Goal: Task Accomplishment & Management: Manage account settings

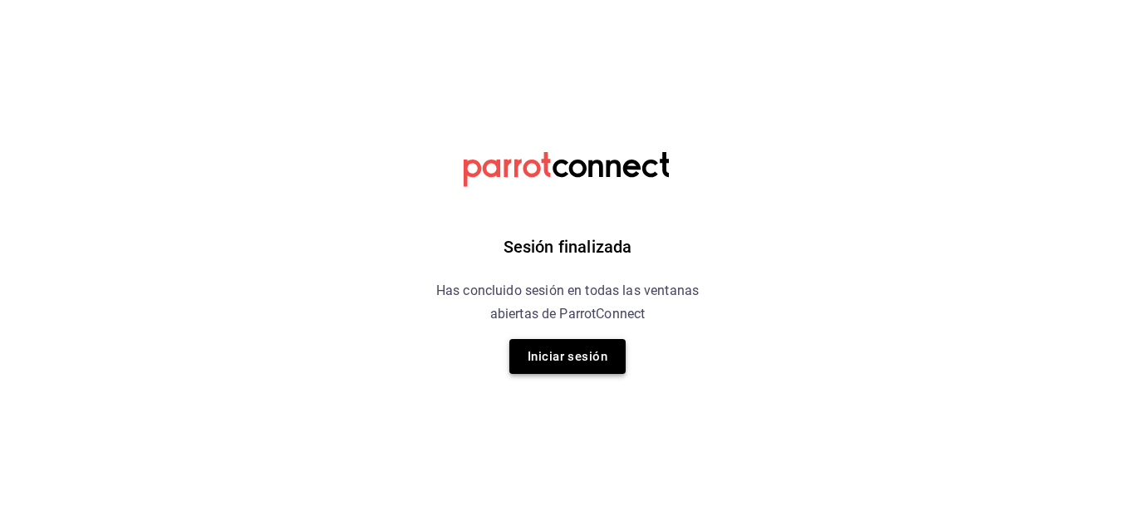
click at [593, 364] on button "Iniciar sesión" at bounding box center [567, 356] width 116 height 35
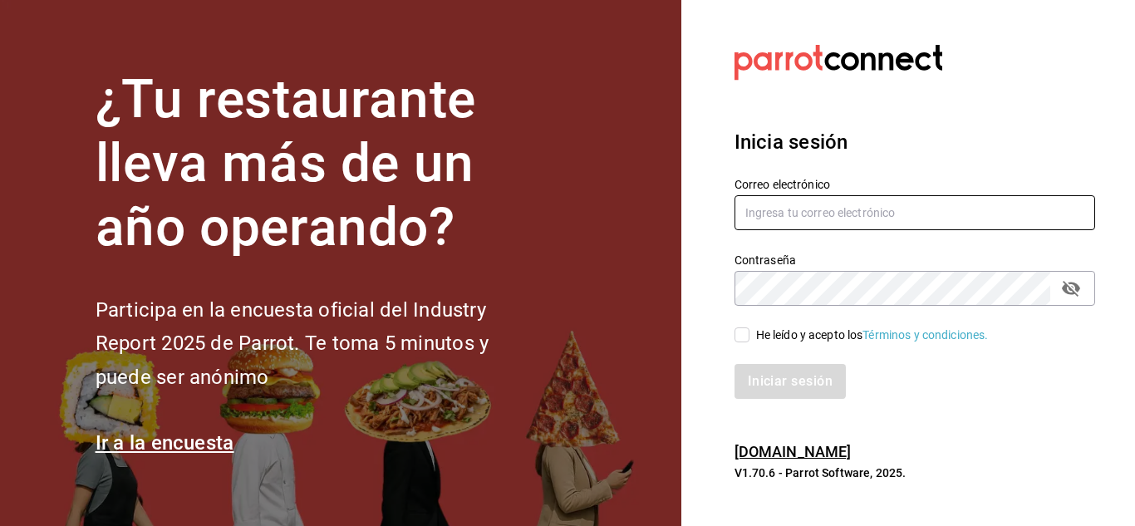
click at [736, 222] on input "text" at bounding box center [915, 212] width 361 height 35
type input "simpleapapacho@gmail.com"
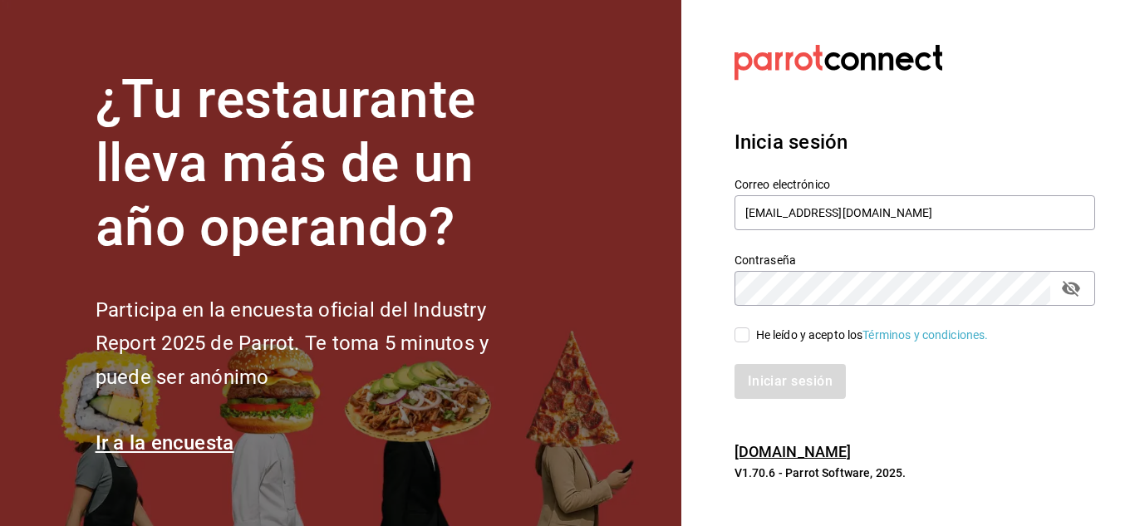
click at [745, 332] on input "He leído y acepto los Términos y condiciones." at bounding box center [742, 334] width 15 height 15
checkbox input "true"
click at [800, 377] on button "Iniciar sesión" at bounding box center [791, 381] width 113 height 35
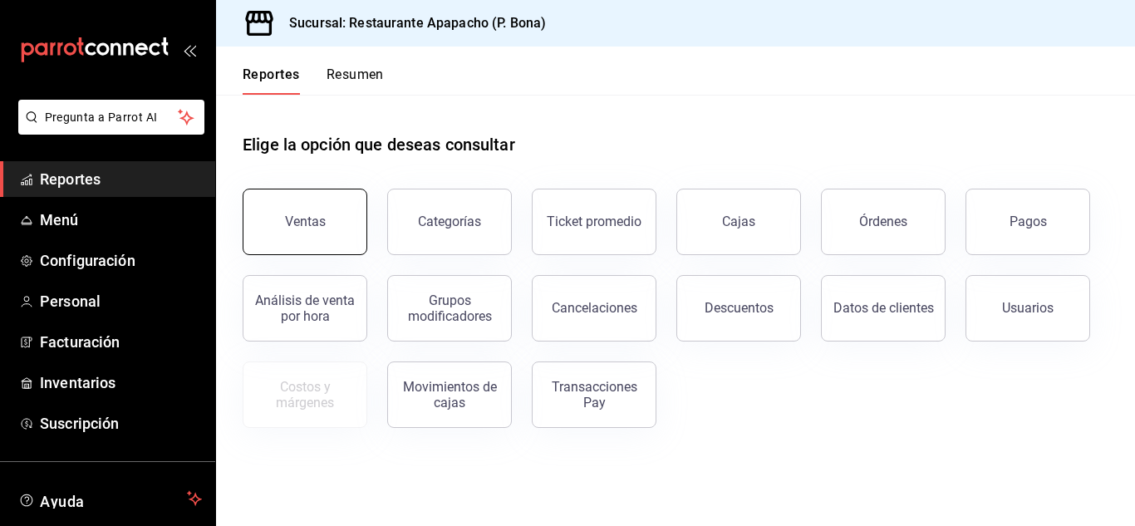
click at [271, 244] on button "Ventas" at bounding box center [305, 222] width 125 height 66
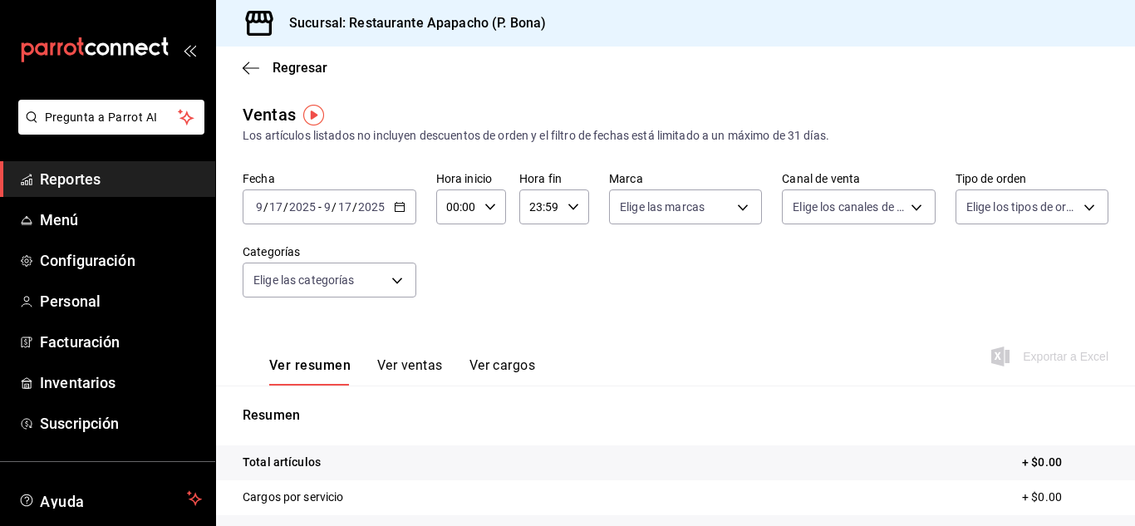
click at [405, 208] on div "[DATE] [DATE] - [DATE] [DATE]" at bounding box center [330, 206] width 174 height 35
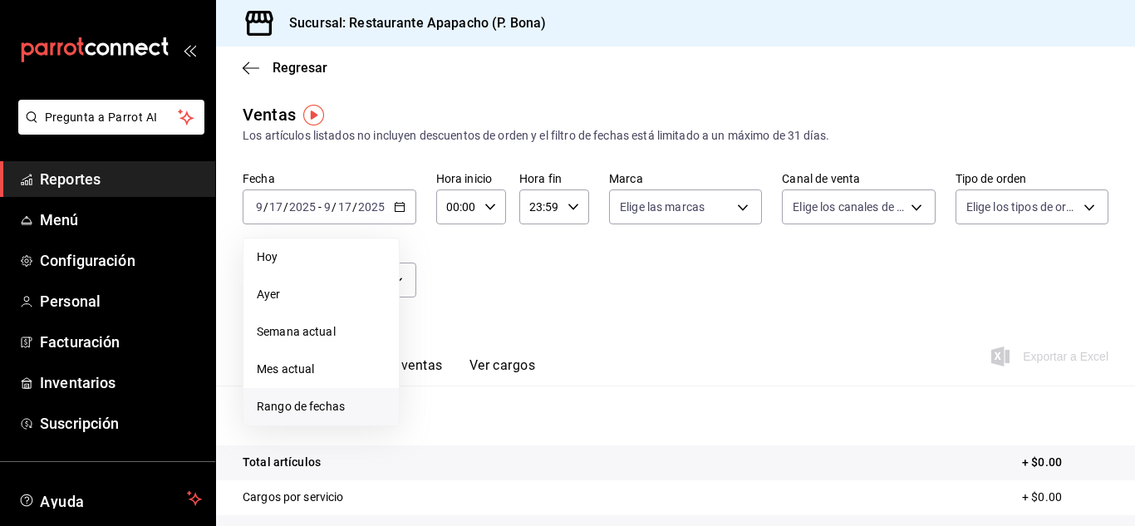
click at [294, 402] on span "Rango de fechas" at bounding box center [321, 406] width 129 height 17
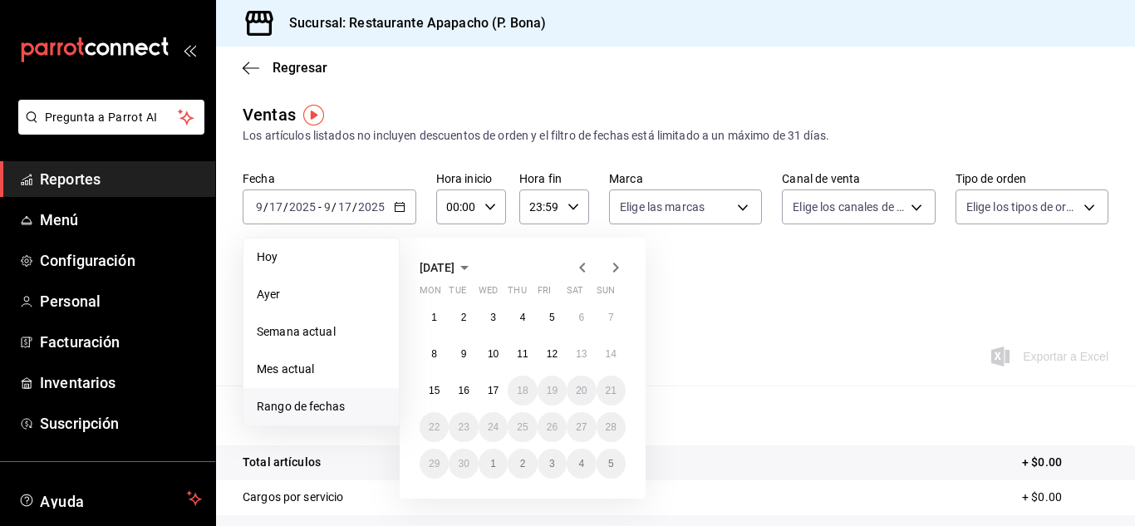
click at [475, 270] on icon "button" at bounding box center [465, 268] width 20 height 20
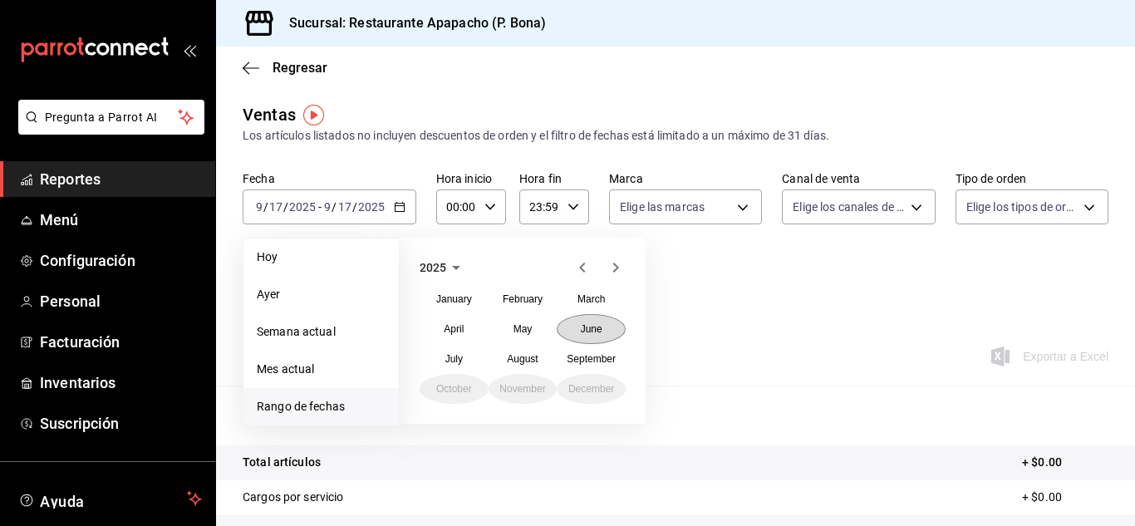
click at [590, 332] on abbr "June" at bounding box center [592, 329] width 22 height 12
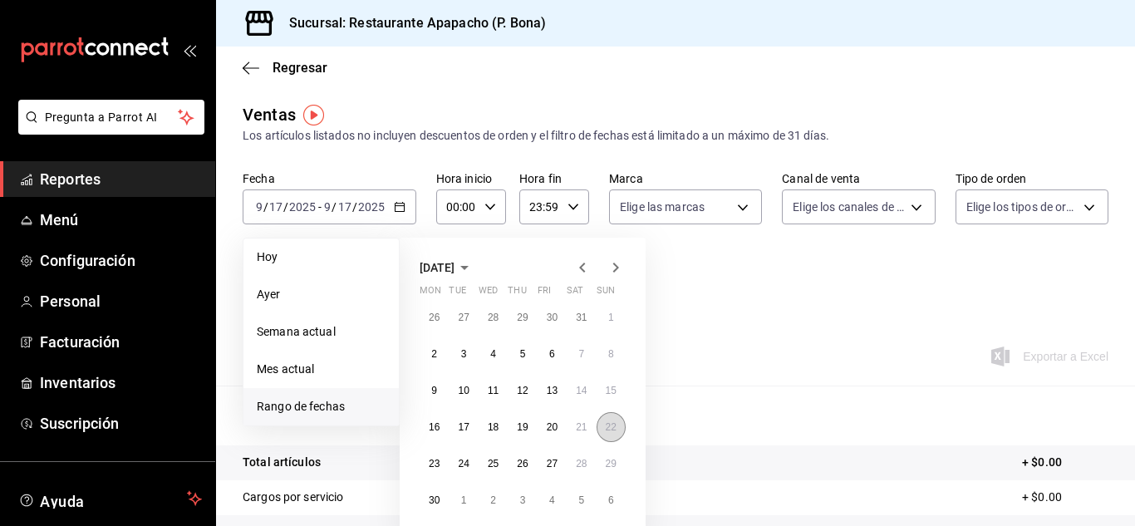
click at [608, 431] on abbr "22" at bounding box center [611, 427] width 11 height 12
click at [622, 268] on icon "button" at bounding box center [616, 268] width 20 height 20
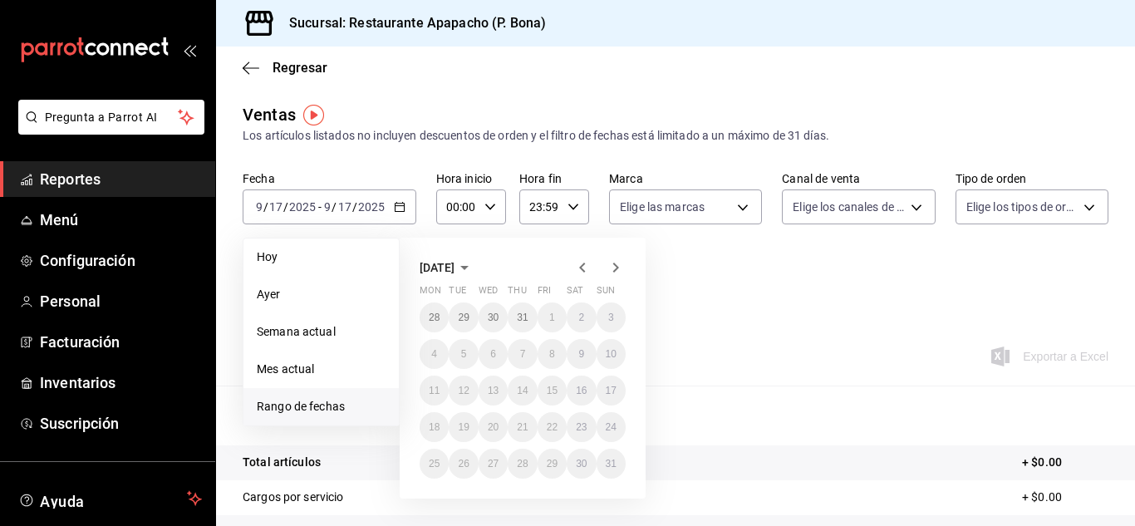
click at [622, 268] on icon "button" at bounding box center [616, 268] width 20 height 20
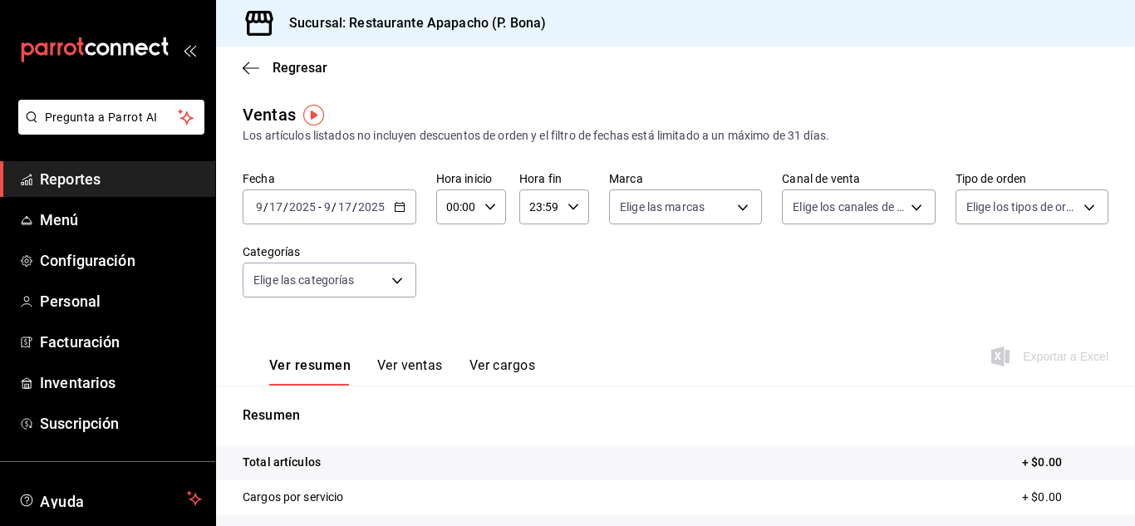
click at [278, 201] on input "17" at bounding box center [275, 206] width 15 height 13
click at [400, 211] on \(Stroke\) "button" at bounding box center [400, 207] width 10 height 9
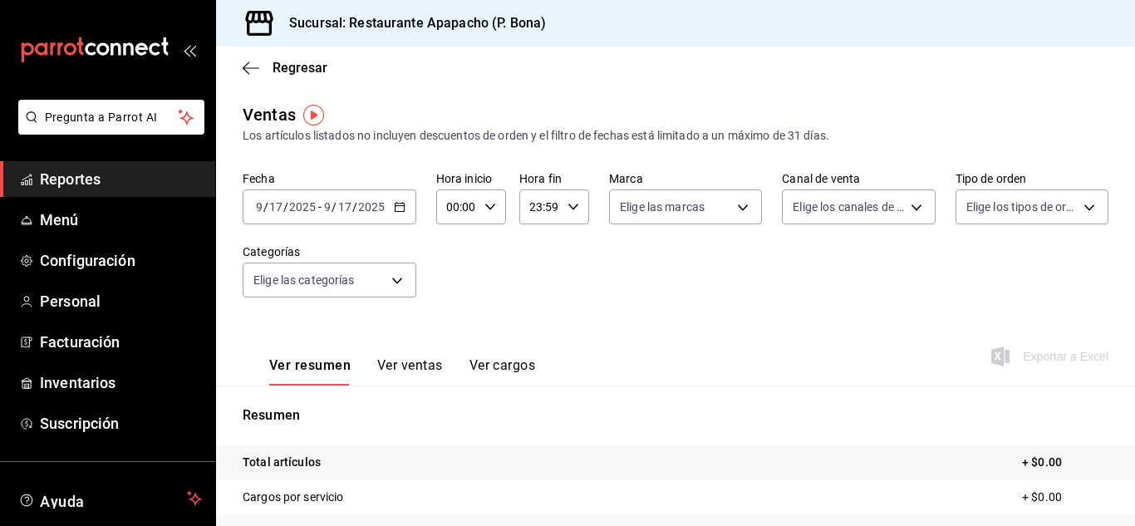
click at [396, 205] on icon "button" at bounding box center [400, 207] width 12 height 12
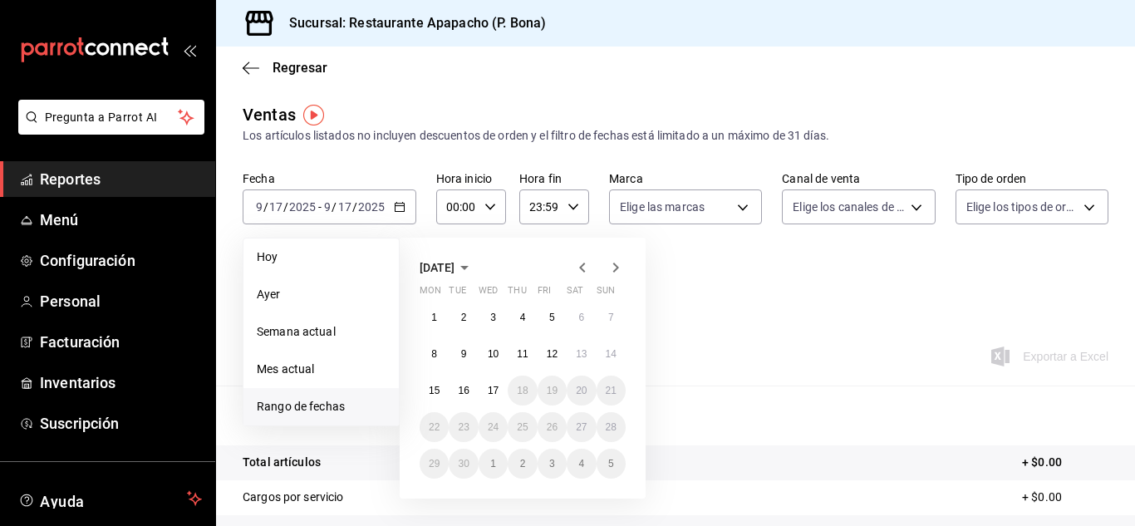
click at [301, 399] on span "Rango de fechas" at bounding box center [321, 406] width 129 height 17
click at [319, 401] on span "Rango de fechas" at bounding box center [321, 406] width 129 height 17
click at [578, 271] on icon "button" at bounding box center [583, 268] width 20 height 20
click at [582, 267] on icon "button" at bounding box center [582, 268] width 6 height 10
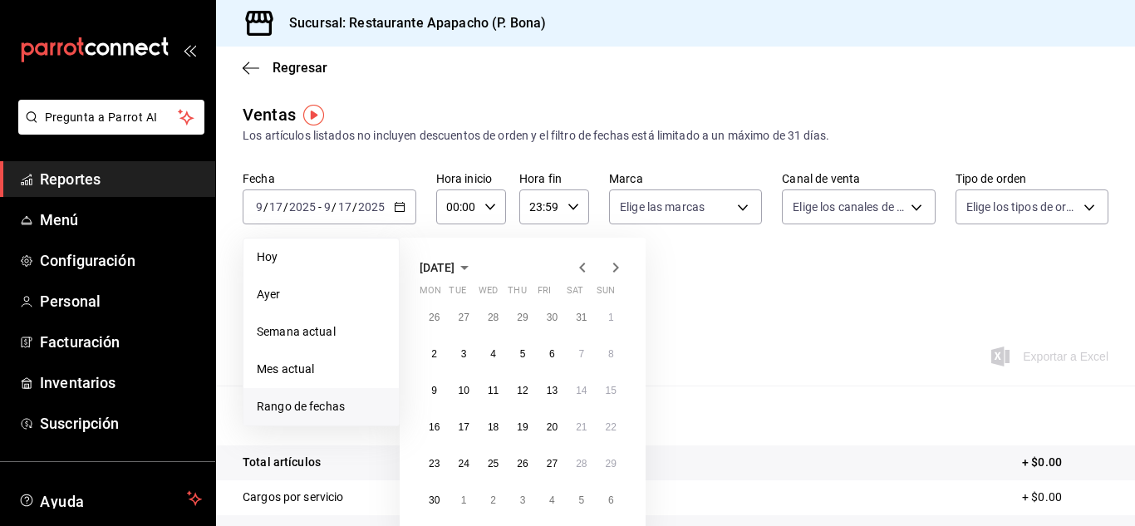
click at [582, 267] on icon "button" at bounding box center [582, 268] width 6 height 10
click at [623, 271] on icon "button" at bounding box center [616, 268] width 20 height 20
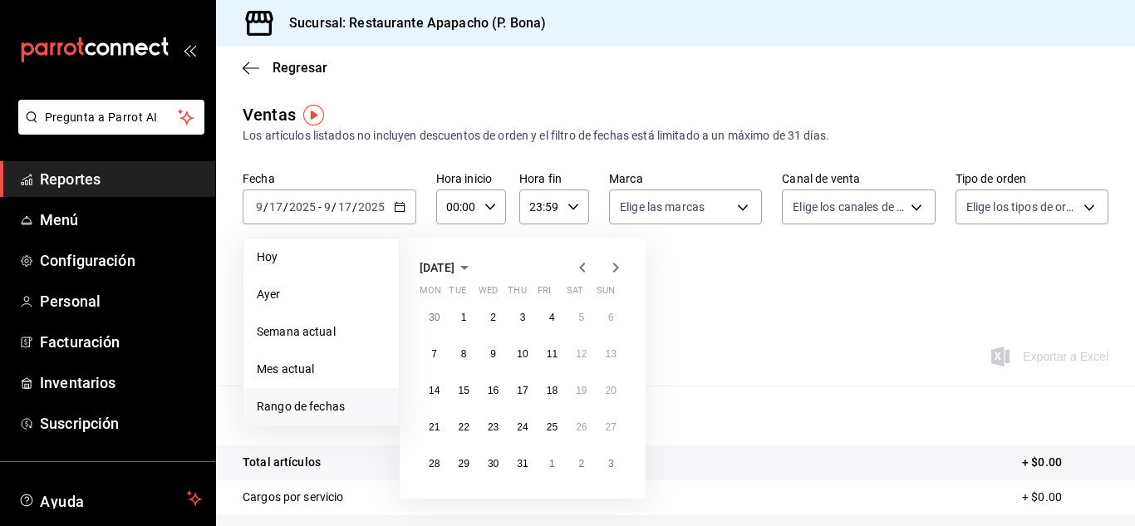
click at [584, 265] on icon "button" at bounding box center [583, 268] width 20 height 20
click at [612, 425] on abbr "22" at bounding box center [611, 427] width 11 height 12
click at [612, 263] on icon "button" at bounding box center [616, 268] width 20 height 20
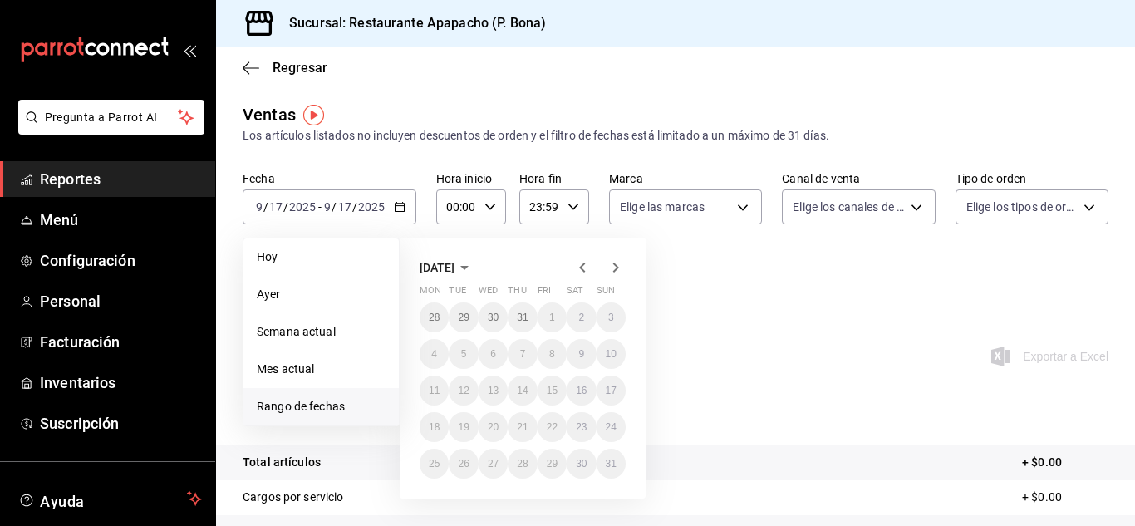
click at [612, 263] on icon "button" at bounding box center [616, 268] width 20 height 20
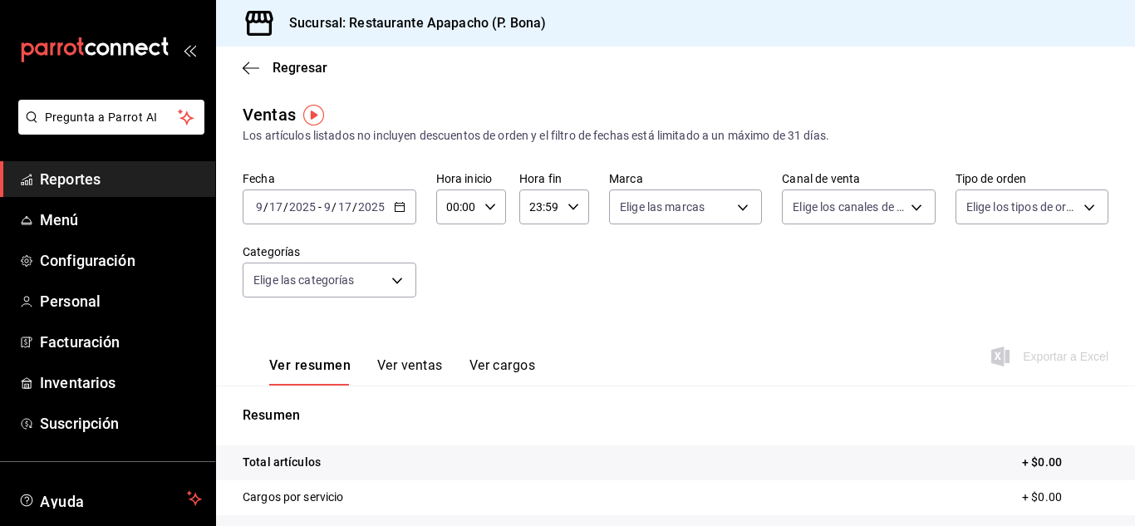
click at [869, 336] on div "Ver resumen Ver ventas Ver cargos Exportar a Excel" at bounding box center [675, 351] width 919 height 68
click at [398, 211] on \(Stroke\) "button" at bounding box center [400, 207] width 10 height 9
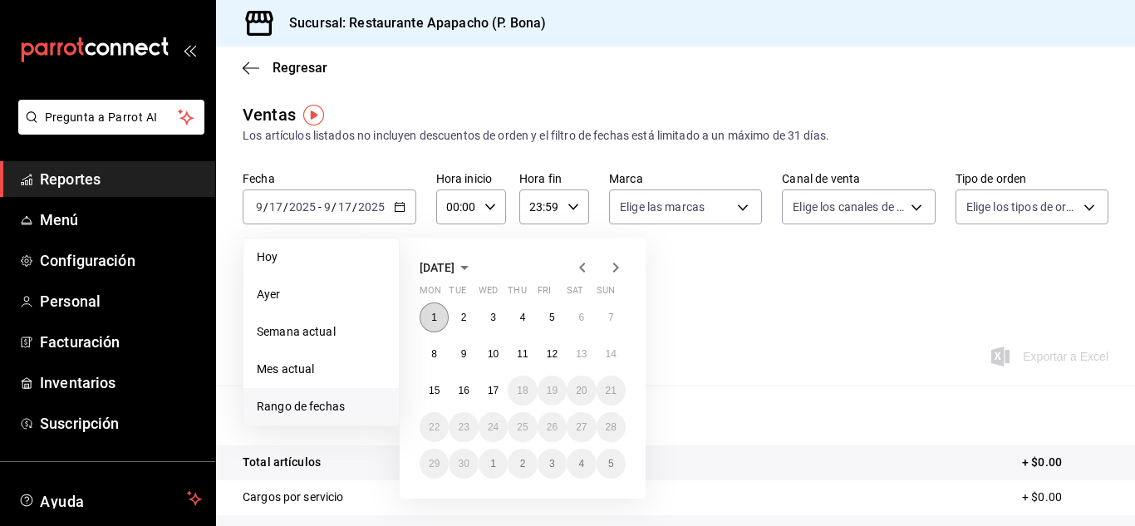
click at [433, 317] on abbr "1" at bounding box center [434, 318] width 6 height 12
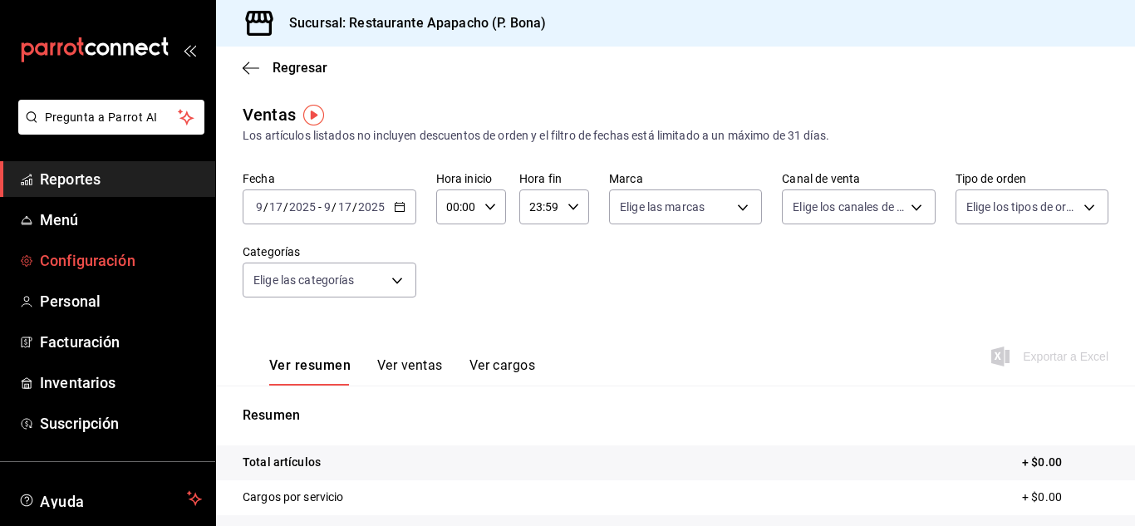
click at [79, 252] on span "Configuración" at bounding box center [121, 260] width 162 height 22
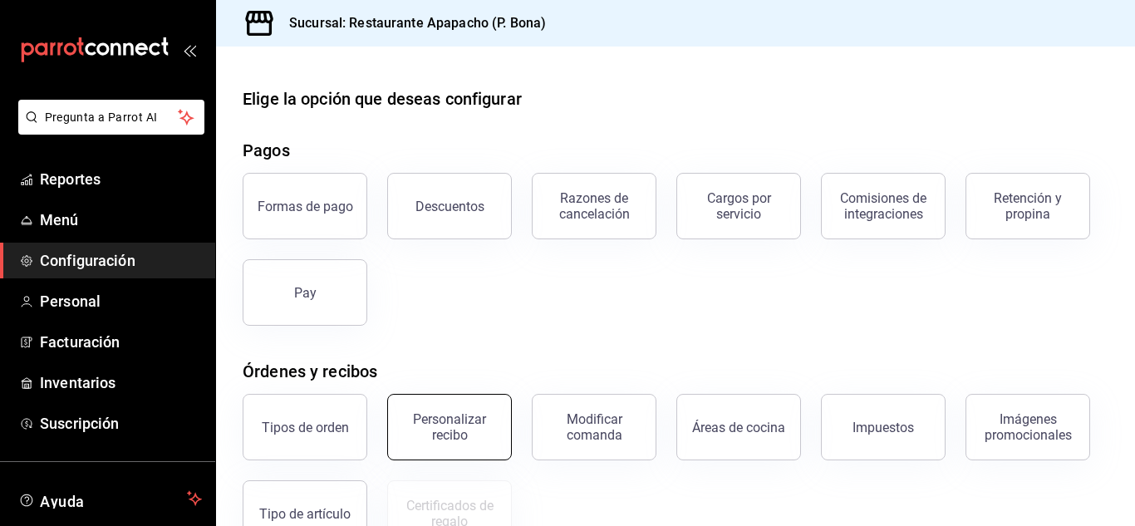
click at [427, 416] on div "Personalizar recibo" at bounding box center [449, 427] width 103 height 32
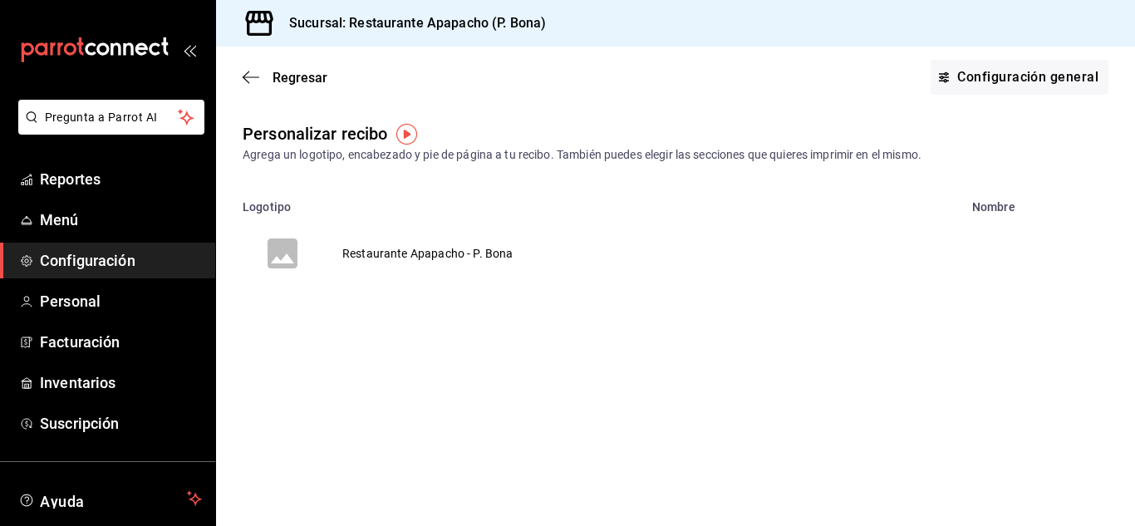
click at [427, 251] on td "Restaurante Apapacho - P. Bona" at bounding box center [427, 254] width 211 height 80
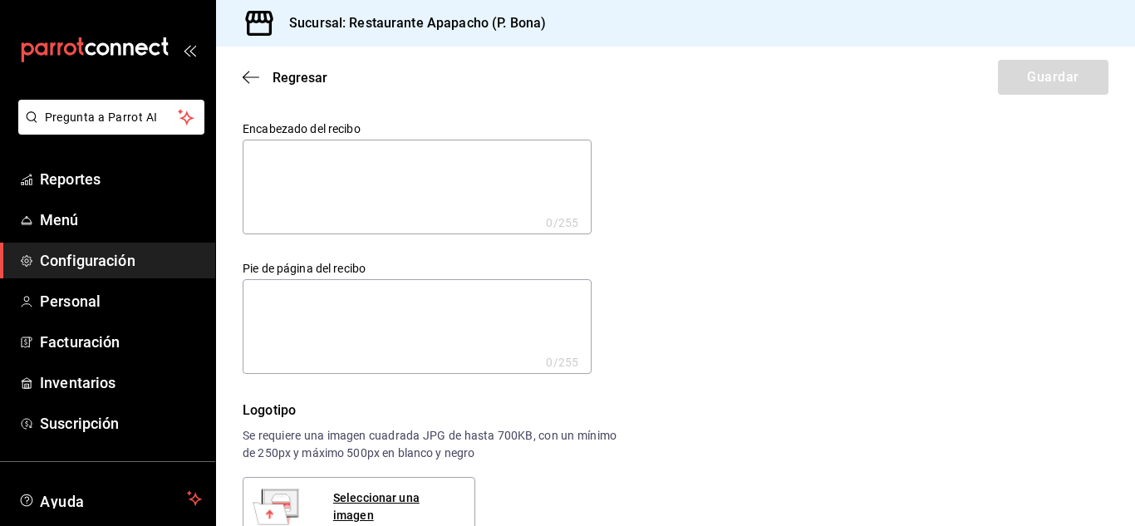
scroll to position [139, 0]
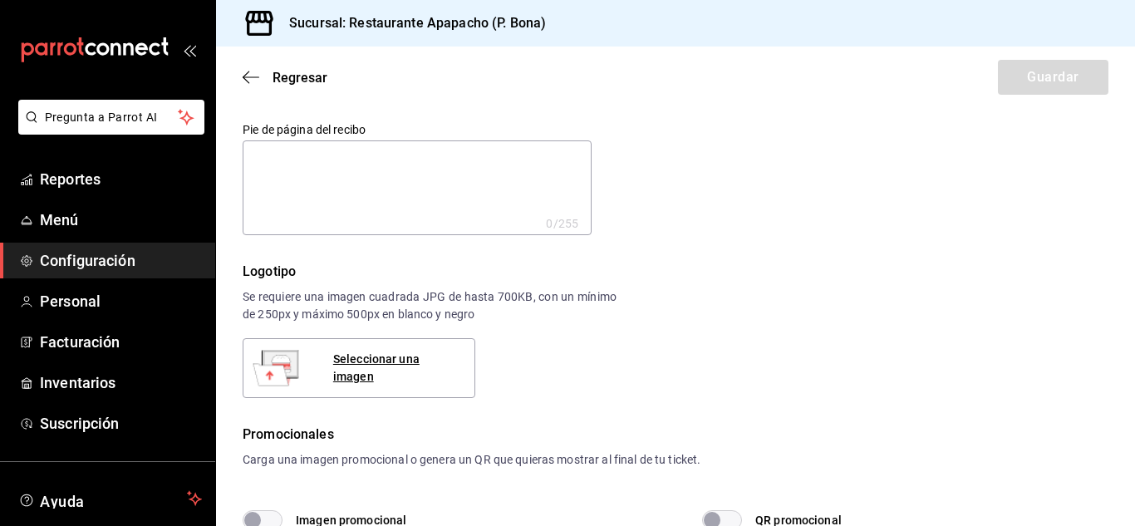
click at [814, 288] on div "Logotipo Se requiere una imagen cuadrada JPG de hasta 700KB, con un mínimo de 2…" at bounding box center [676, 330] width 866 height 136
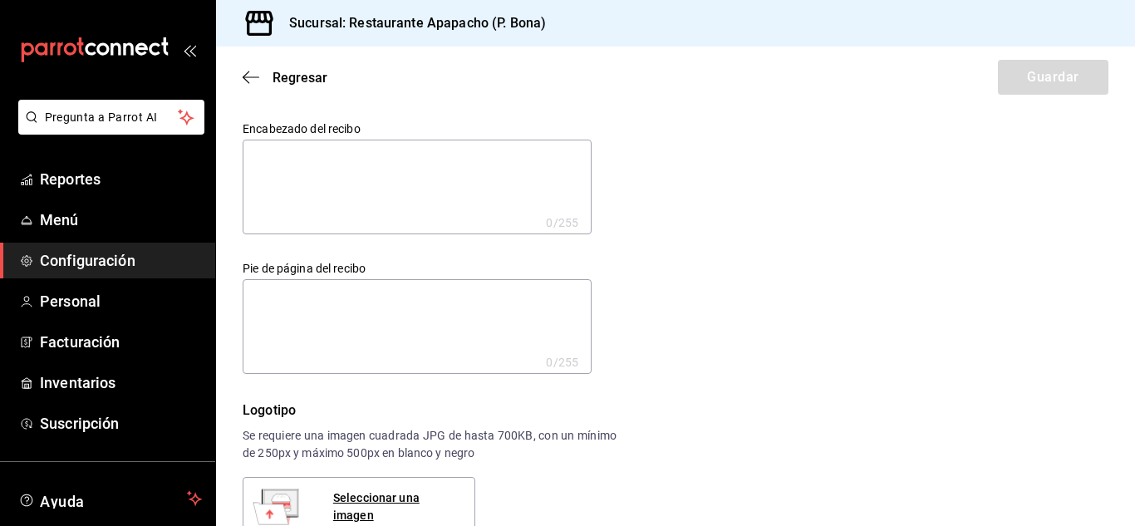
scroll to position [277, 0]
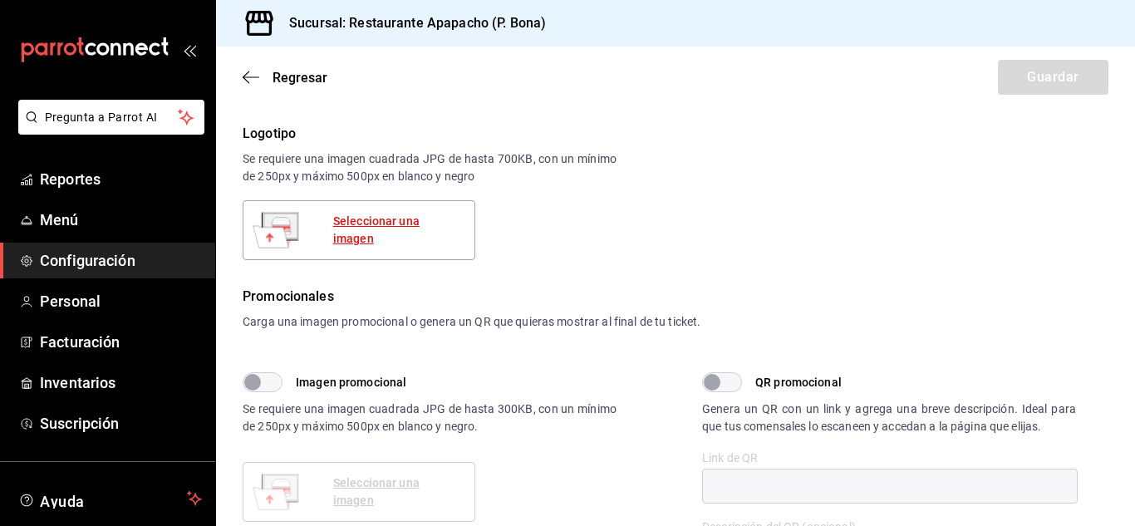
click at [380, 230] on div "Seleccionar una imagen" at bounding box center [397, 230] width 128 height 35
click at [69, 259] on span "Configuración" at bounding box center [121, 260] width 162 height 22
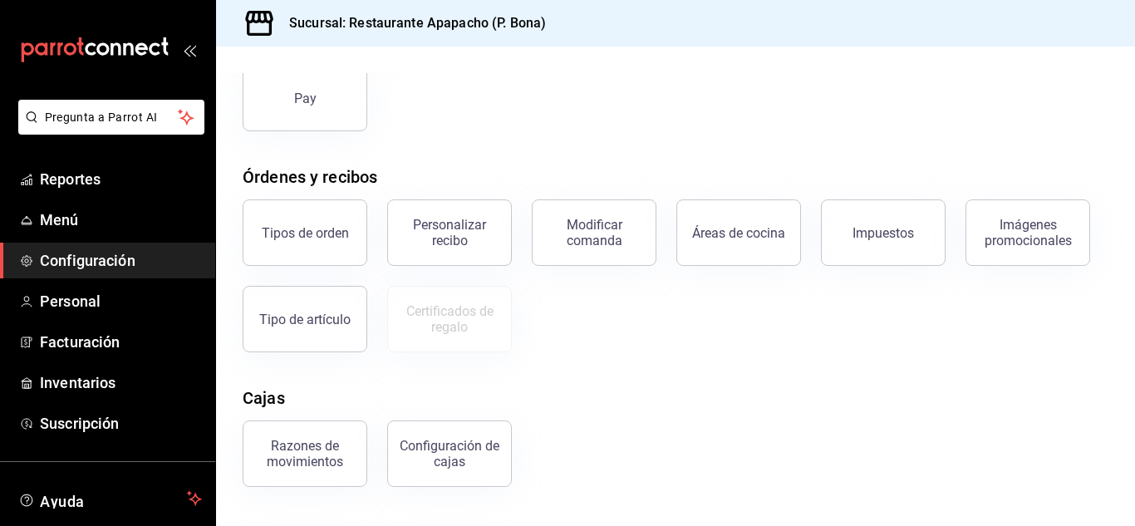
scroll to position [139, 0]
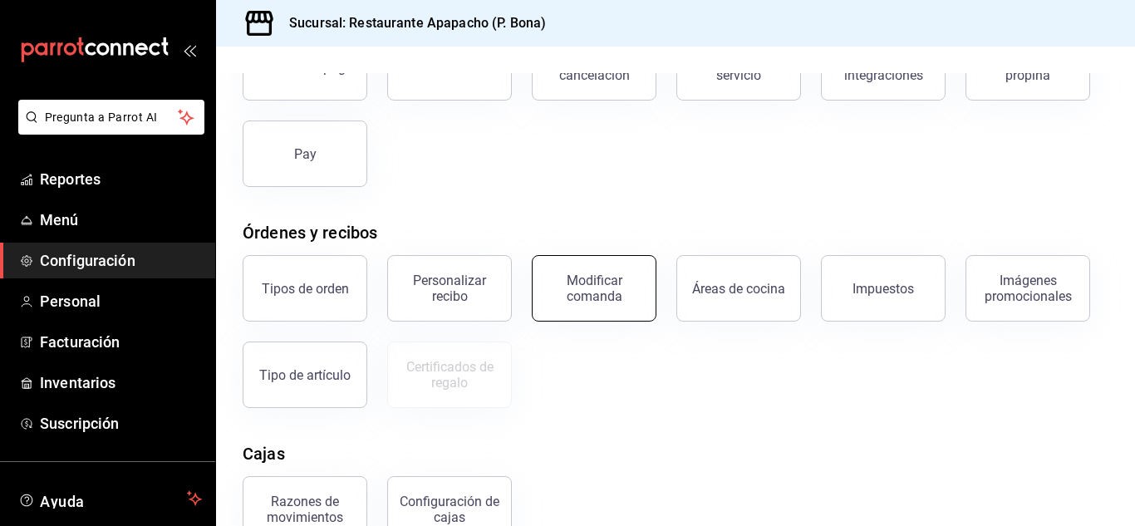
click at [600, 289] on div "Modificar comanda" at bounding box center [594, 289] width 103 height 32
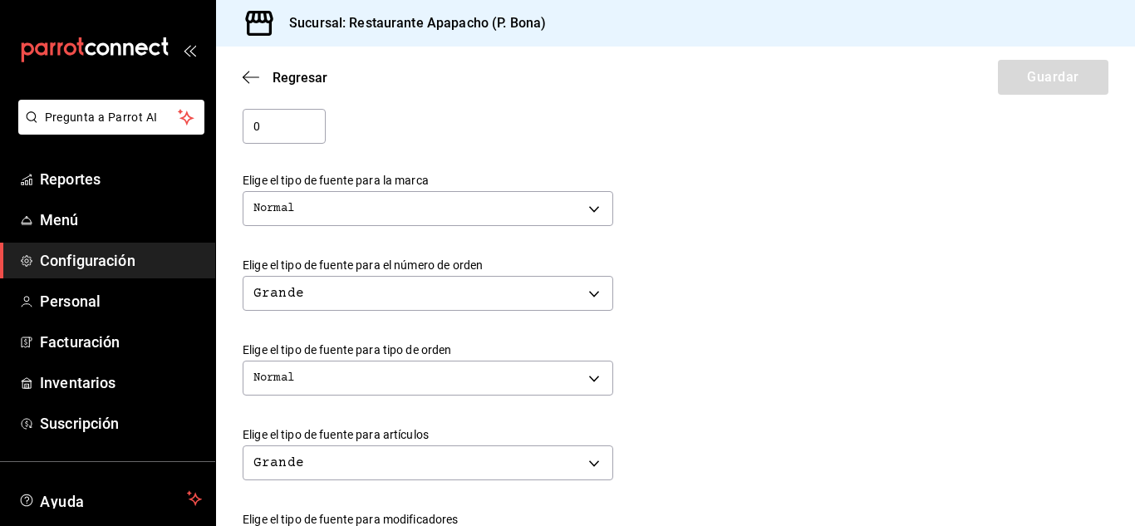
scroll to position [416, 0]
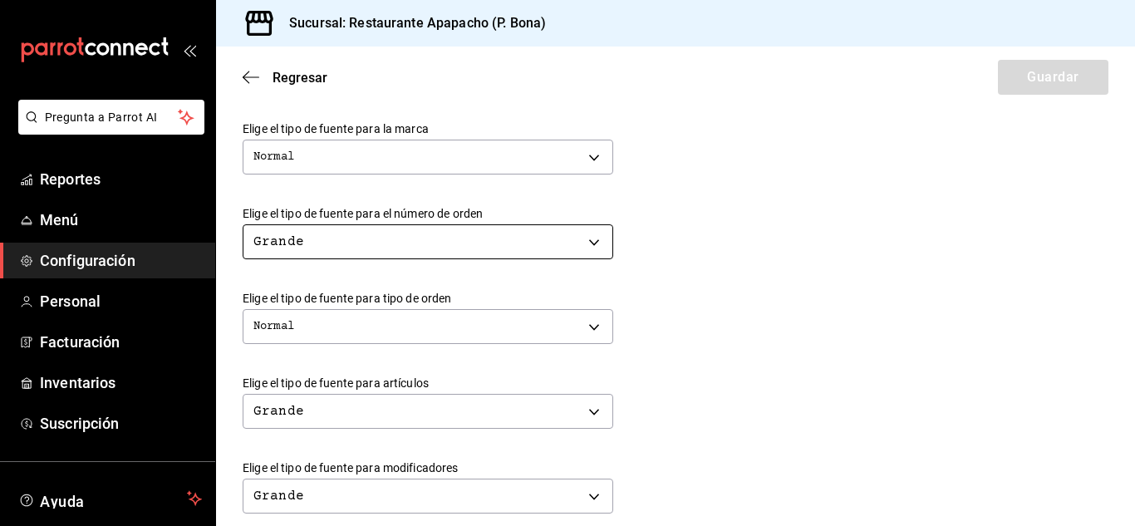
click at [337, 244] on body "Pregunta a Parrot AI Reportes Menú Configuración Personal Facturación Inventari…" at bounding box center [567, 263] width 1135 height 526
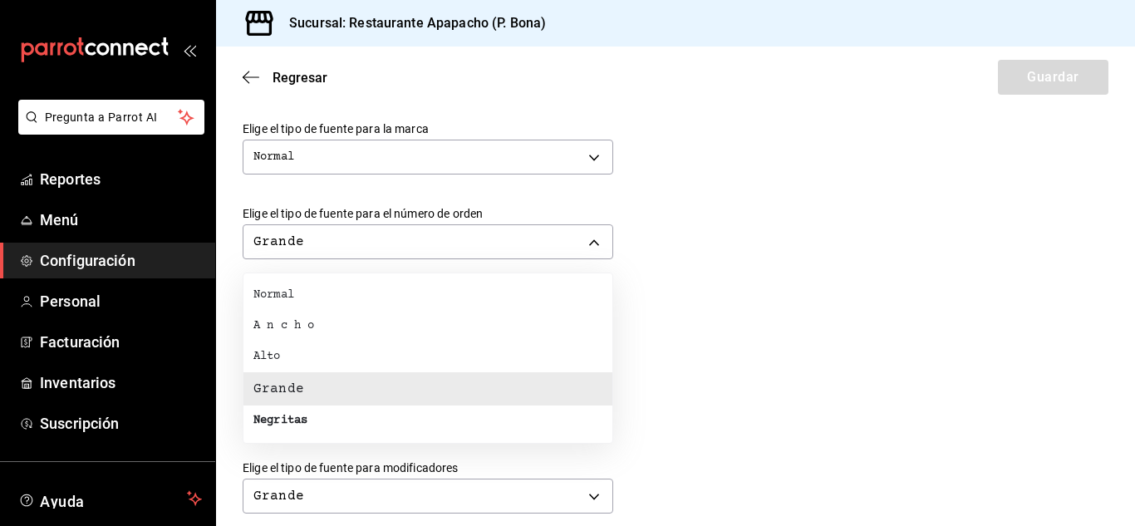
click at [274, 419] on div "Negritas" at bounding box center [280, 420] width 54 height 17
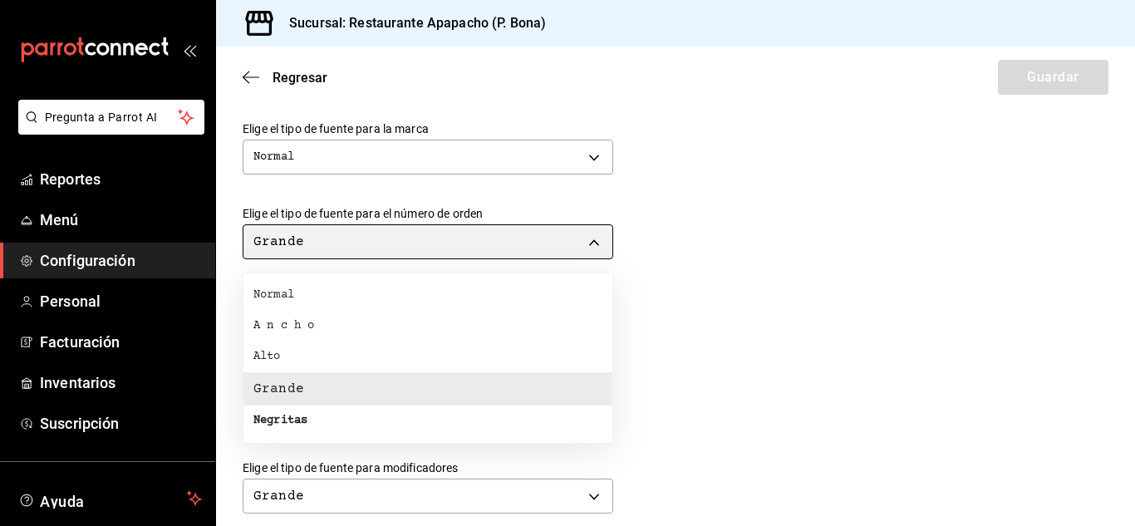
type input "BOLD"
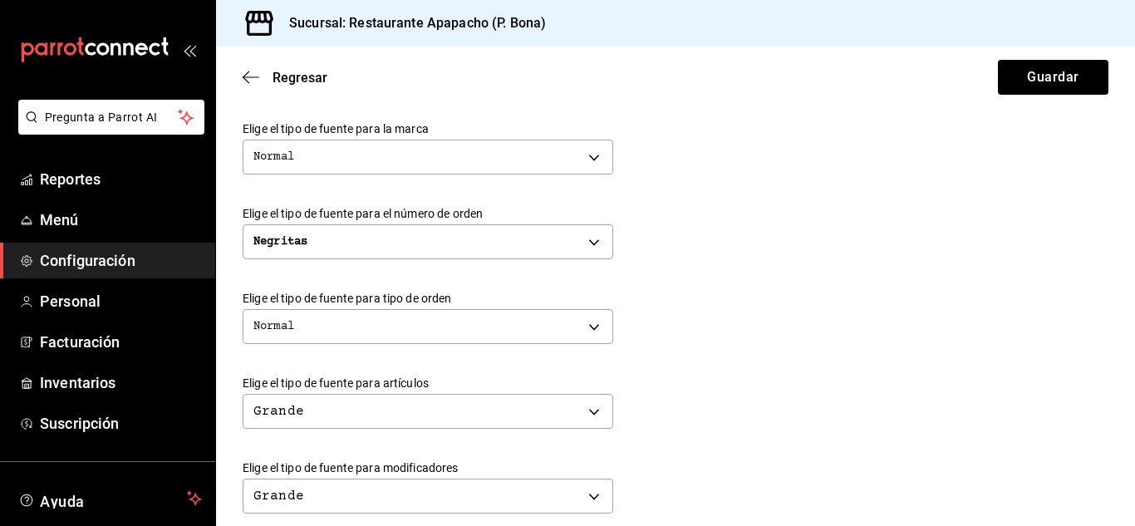
click at [668, 253] on div "Negritas BOLD" at bounding box center [676, 240] width 866 height 44
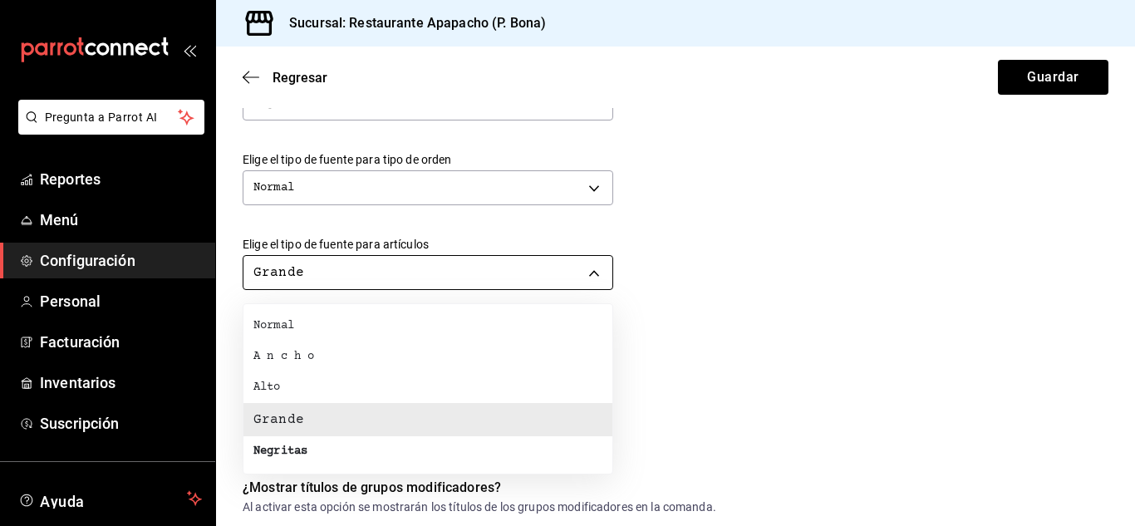
click at [438, 274] on body "Pregunta a Parrot AI Reportes Menú Configuración Personal Facturación Inventari…" at bounding box center [567, 263] width 1135 height 526
click at [275, 379] on div "Alto" at bounding box center [266, 387] width 27 height 17
type input "TALL"
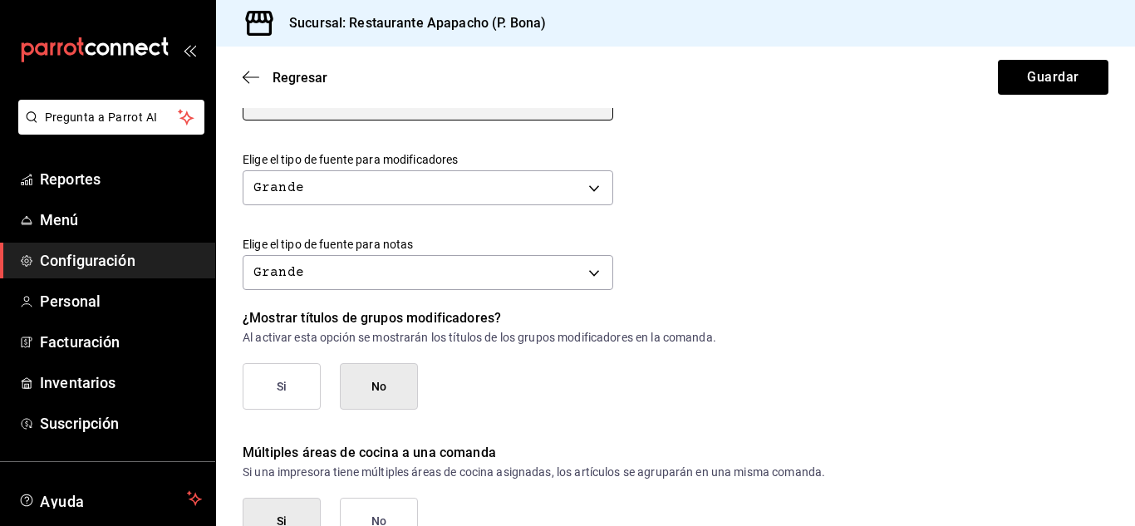
scroll to position [663, 0]
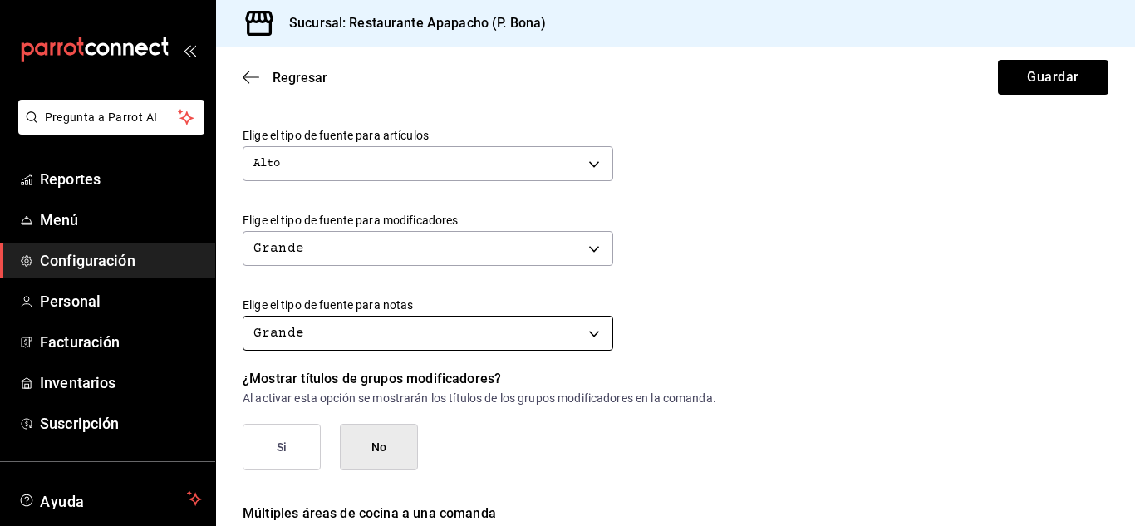
click at [362, 331] on body "Pregunta a Parrot AI Reportes Menú Configuración Personal Facturación Inventari…" at bounding box center [567, 263] width 1135 height 526
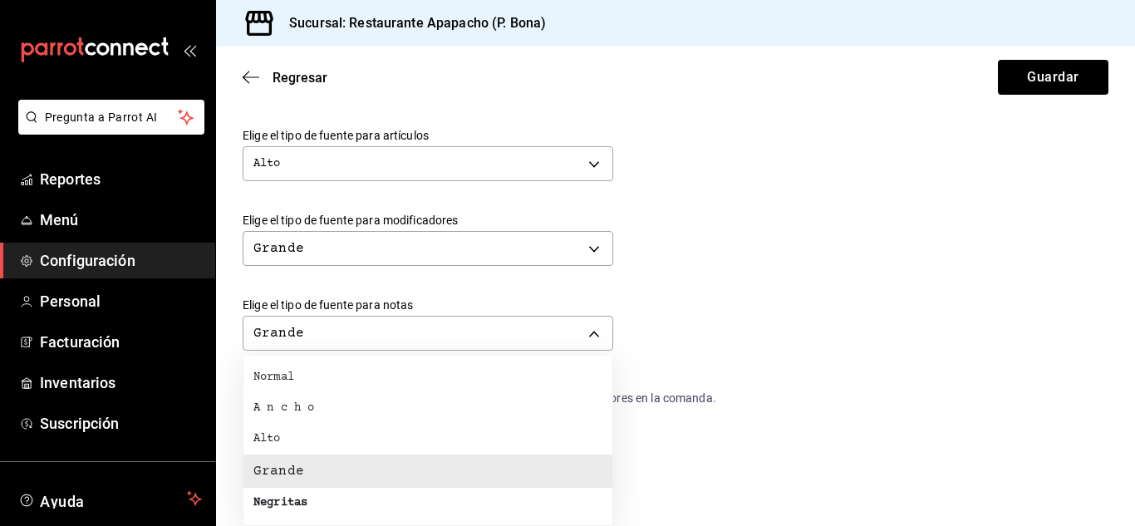
click at [290, 504] on div "Negritas" at bounding box center [280, 503] width 54 height 17
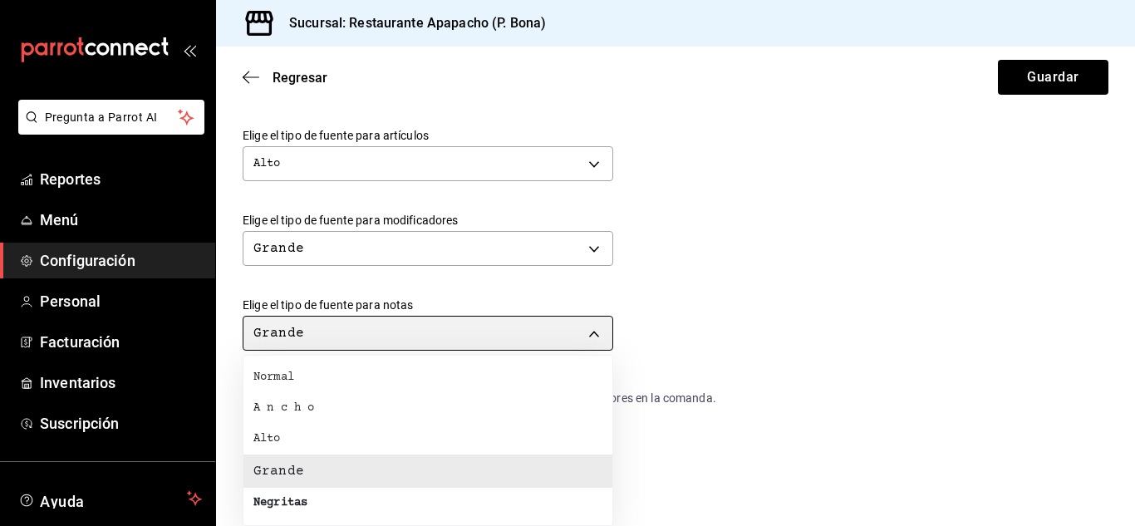
type input "BOLD"
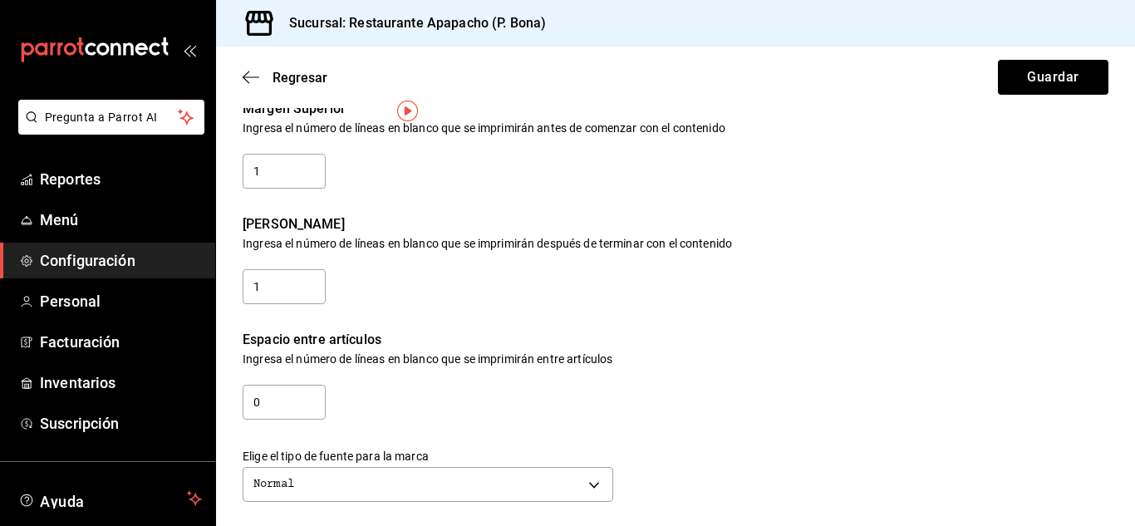
scroll to position [0, 0]
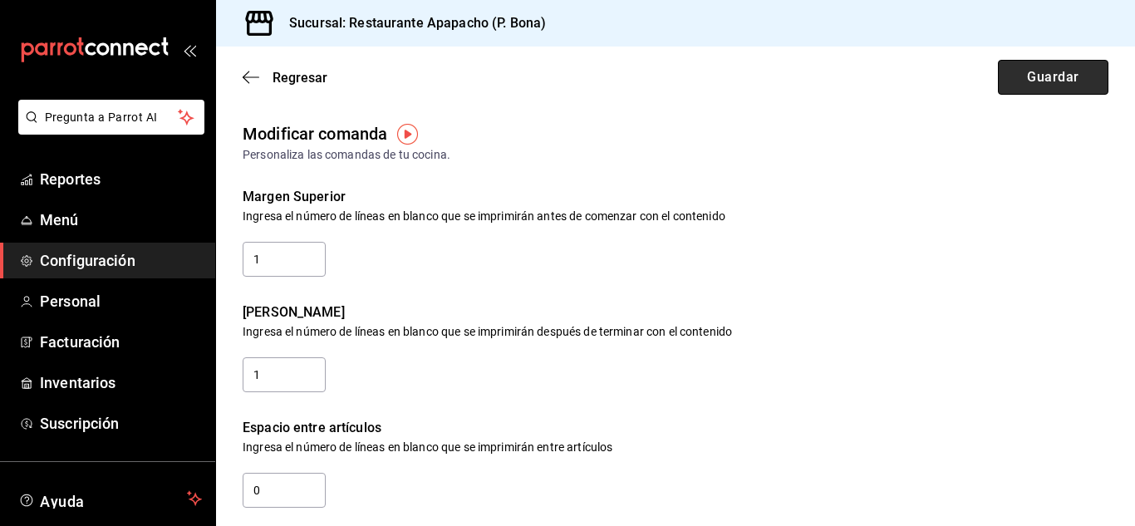
click at [1045, 78] on button "Guardar" at bounding box center [1053, 77] width 111 height 35
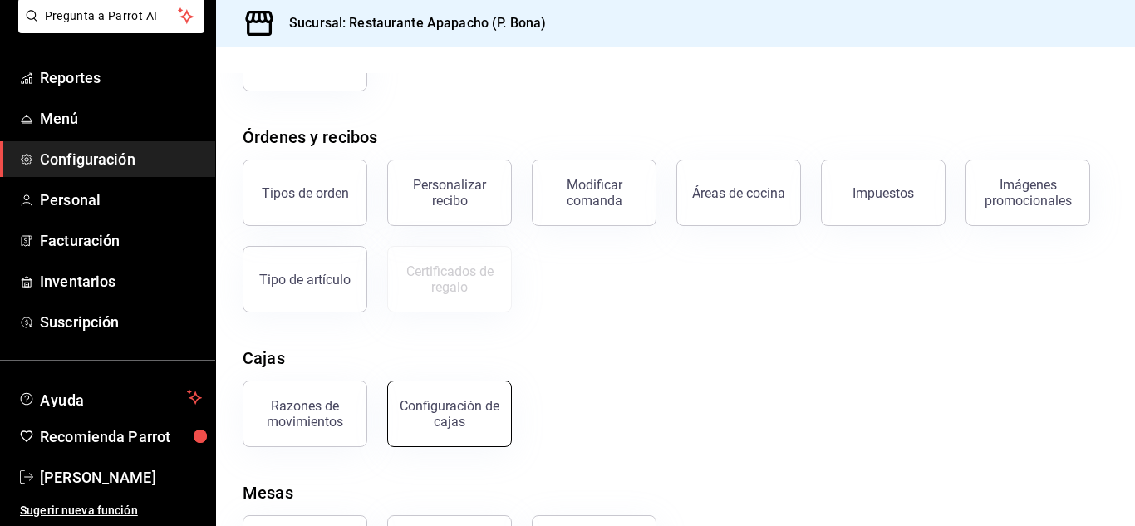
scroll to position [317, 0]
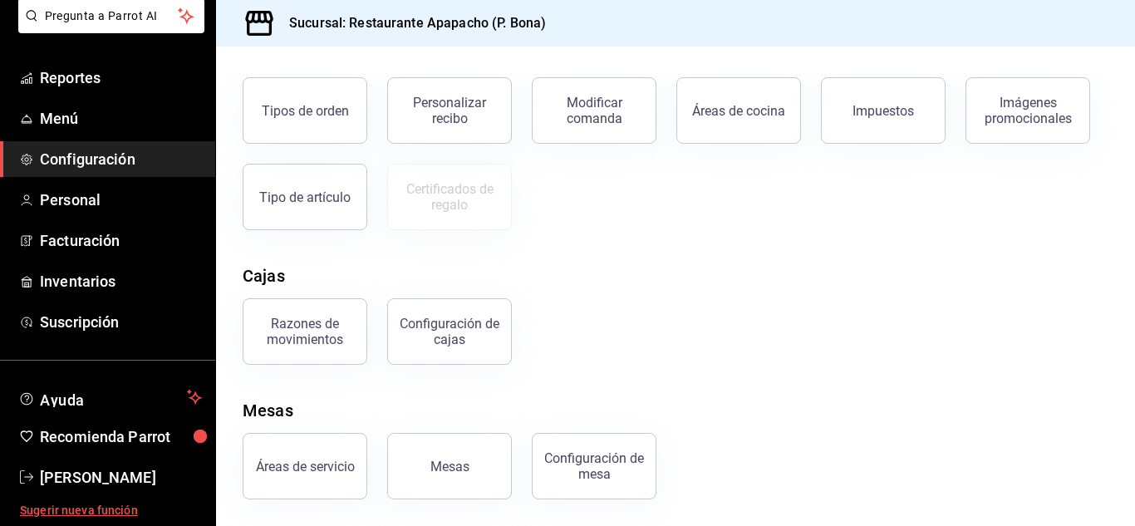
click at [94, 511] on span "Sugerir nueva función" at bounding box center [111, 510] width 182 height 17
click at [89, 157] on span "Configuración" at bounding box center [121, 159] width 162 height 22
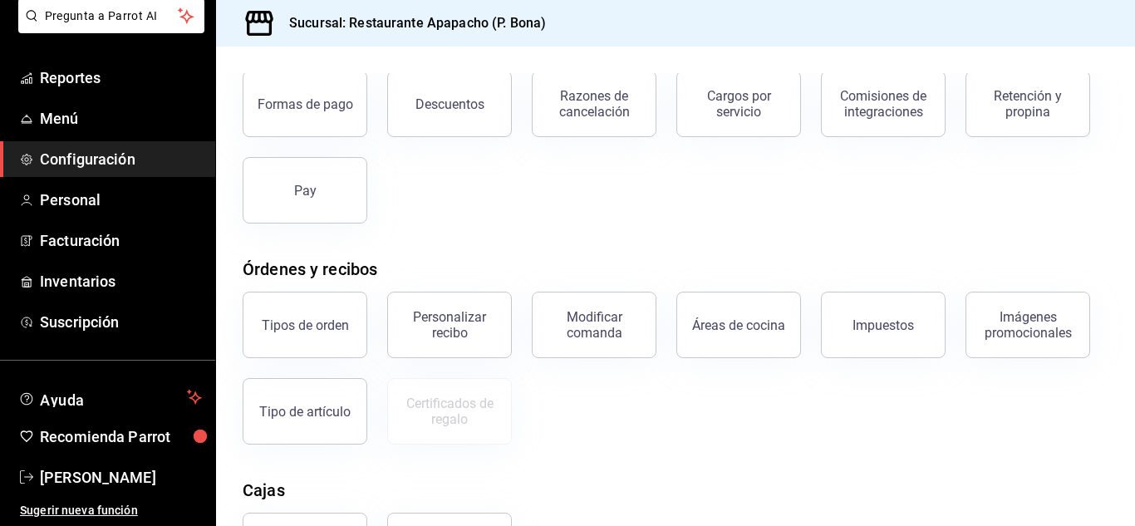
scroll to position [40, 0]
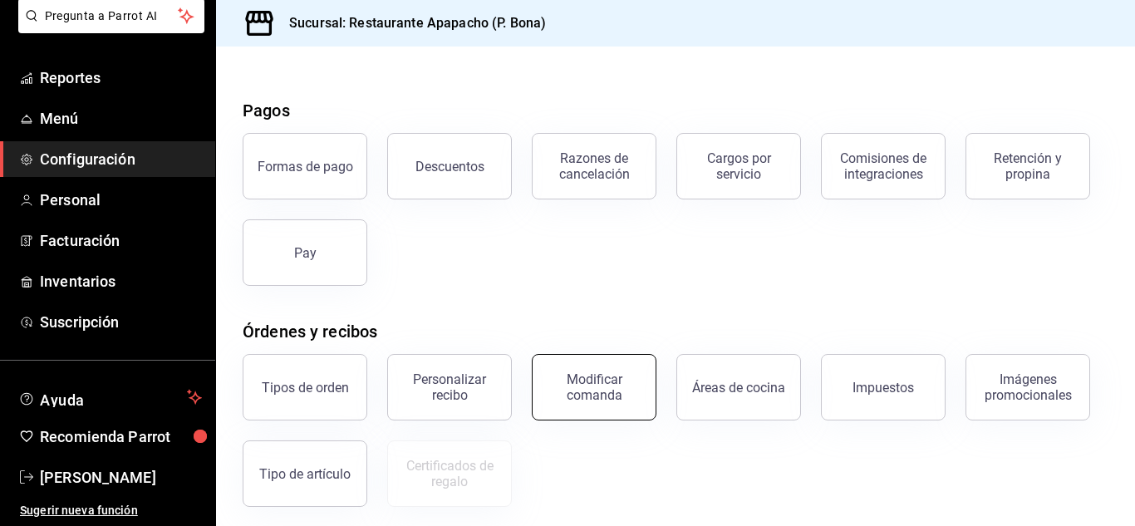
click at [604, 388] on div "Modificar comanda" at bounding box center [594, 388] width 103 height 32
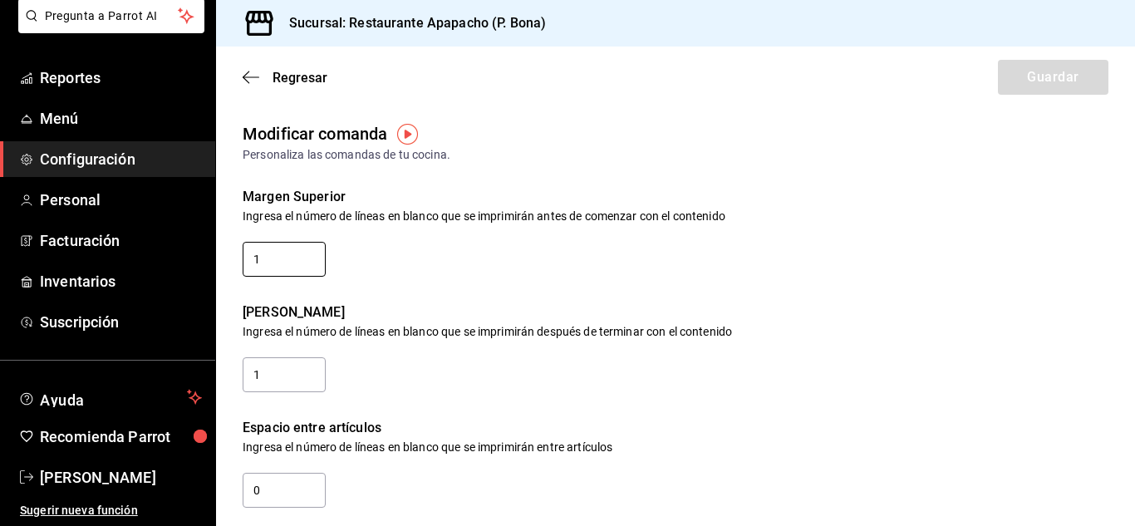
click at [288, 268] on input "1" at bounding box center [284, 259] width 83 height 35
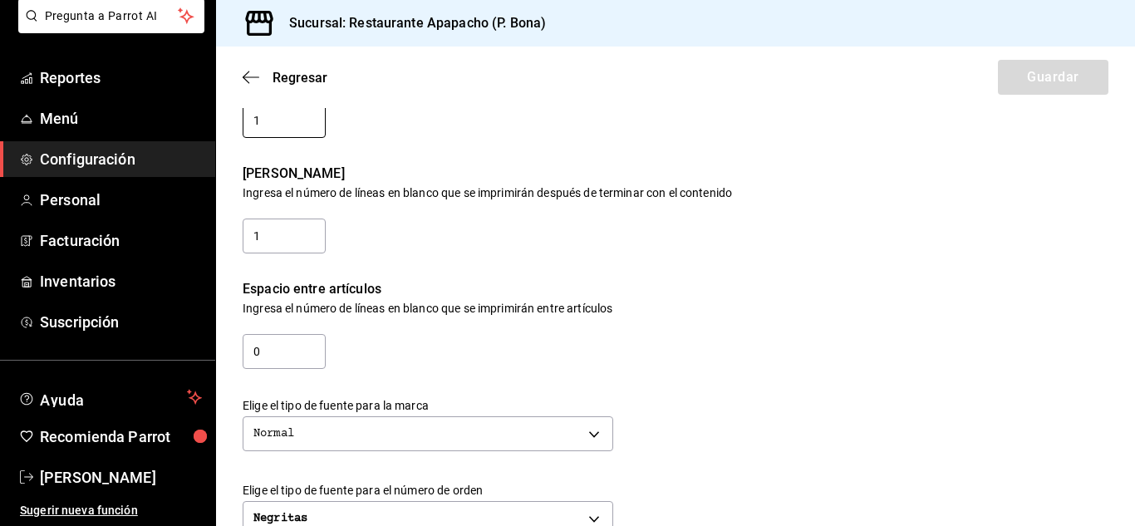
scroll to position [277, 0]
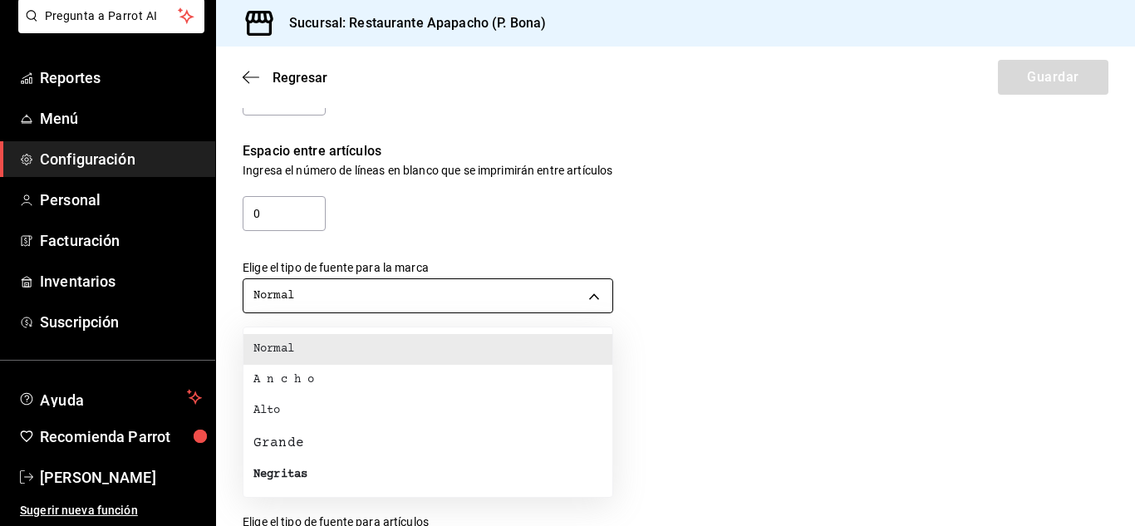
click at [340, 288] on body "Pregunta a Parrot AI Reportes Menú Configuración Personal Facturación Inventari…" at bounding box center [567, 263] width 1135 height 526
click at [820, 229] on div at bounding box center [567, 263] width 1135 height 526
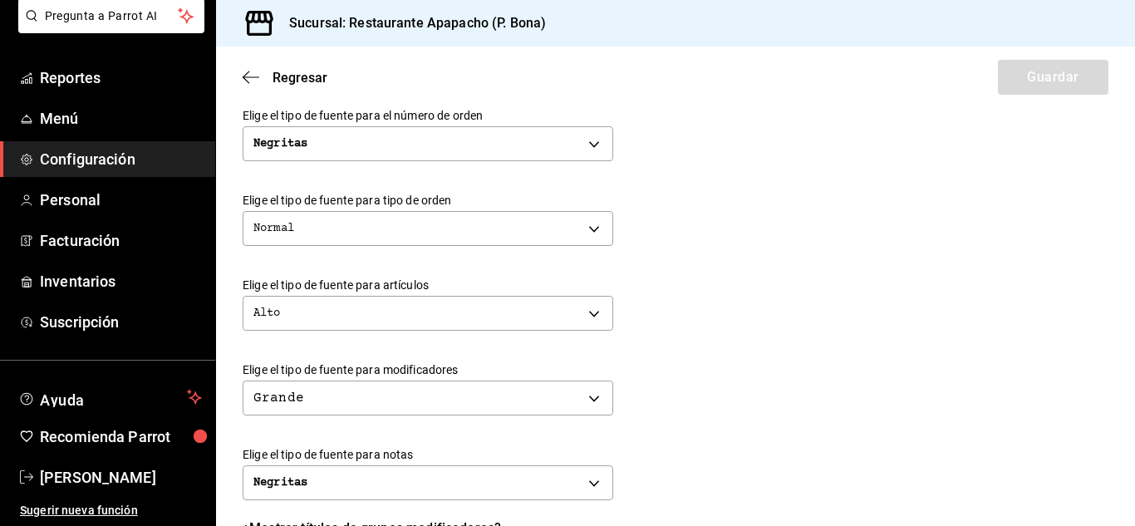
scroll to position [554, 0]
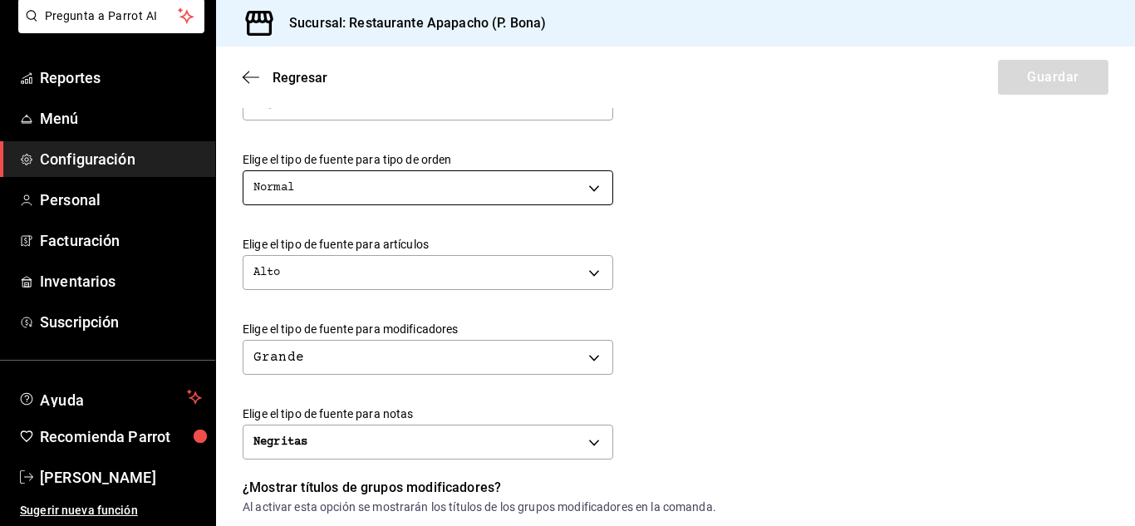
click at [464, 178] on body "Pregunta a Parrot AI Reportes Menú Configuración Personal Facturación Inventari…" at bounding box center [567, 263] width 1135 height 526
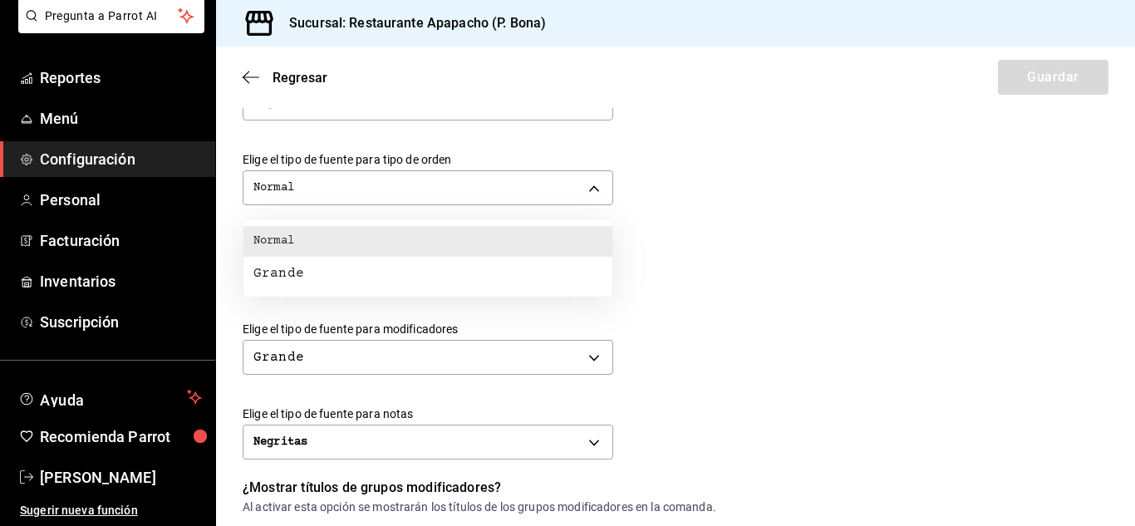
click at [736, 203] on div at bounding box center [567, 263] width 1135 height 526
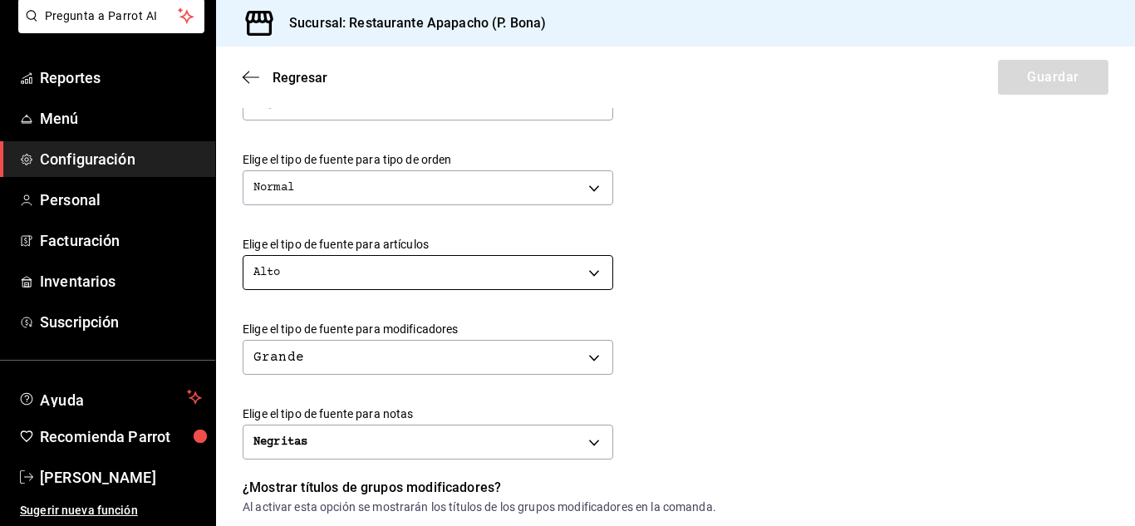
click at [386, 275] on body "Pregunta a Parrot AI Reportes Menú Configuración Personal Facturación Inventari…" at bounding box center [567, 263] width 1135 height 526
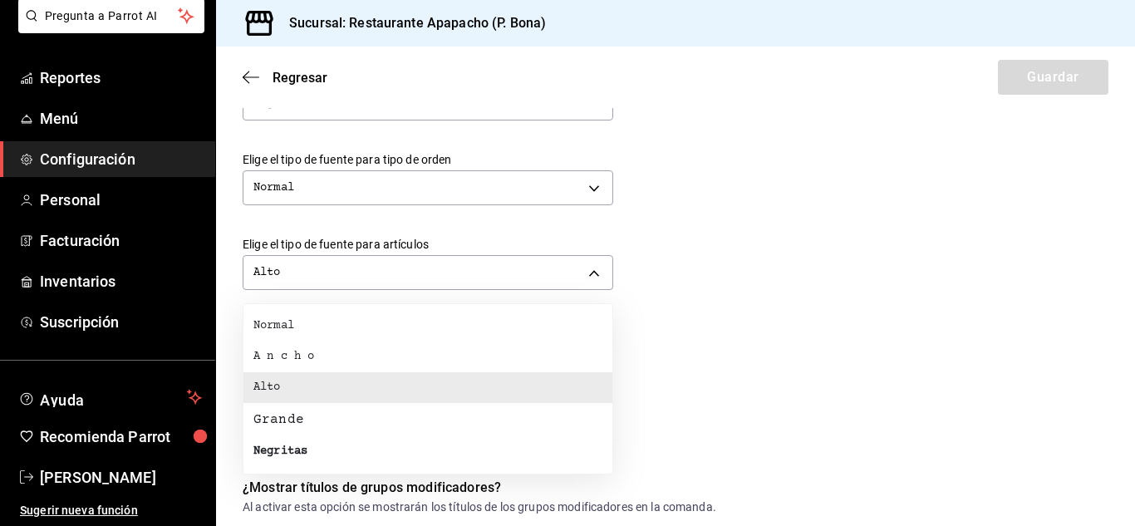
click at [891, 259] on div at bounding box center [567, 263] width 1135 height 526
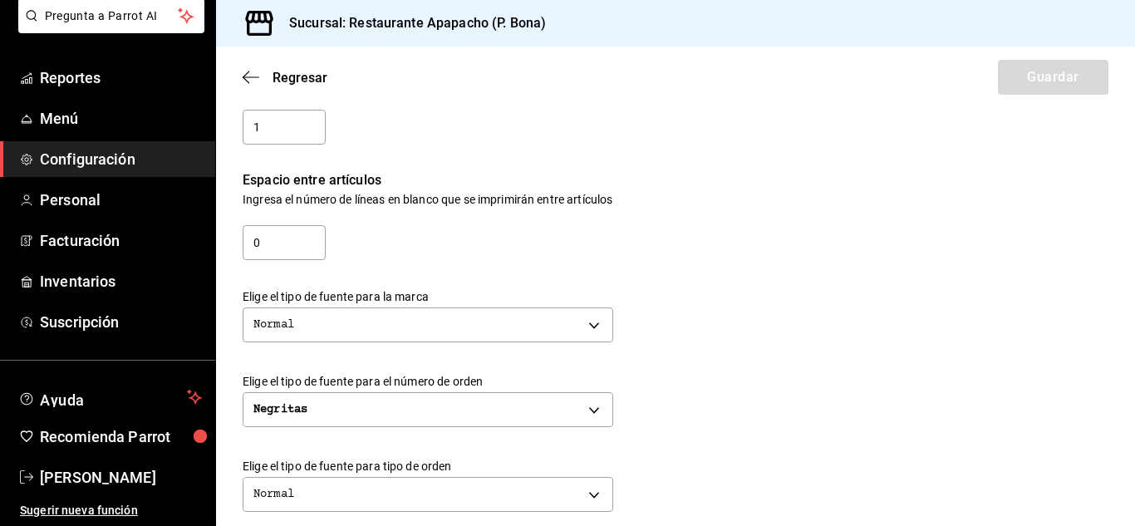
scroll to position [0, 0]
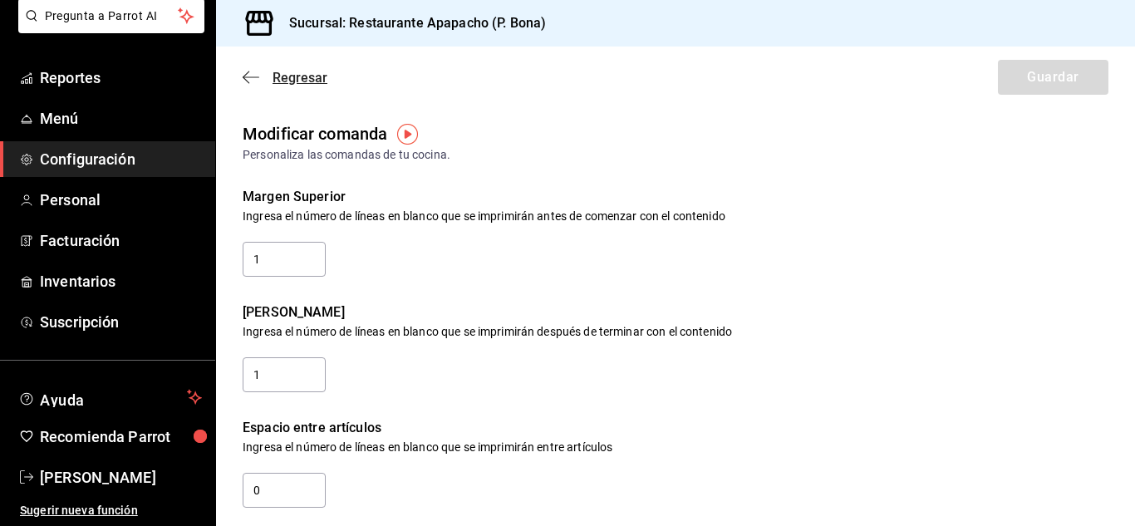
click at [253, 81] on icon "button" at bounding box center [251, 77] width 17 height 15
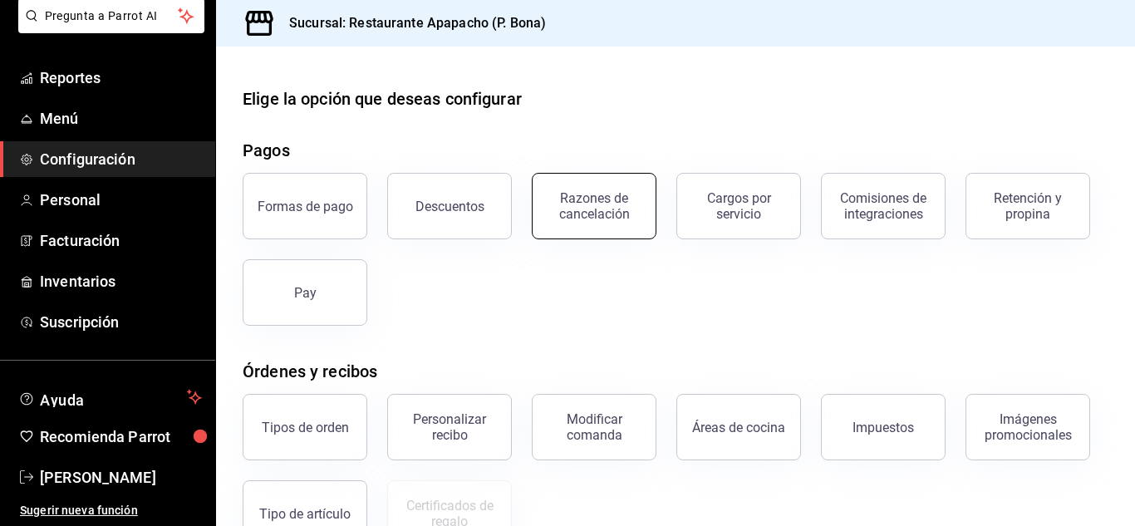
click at [600, 205] on div "Razones de cancelación" at bounding box center [594, 206] width 103 height 32
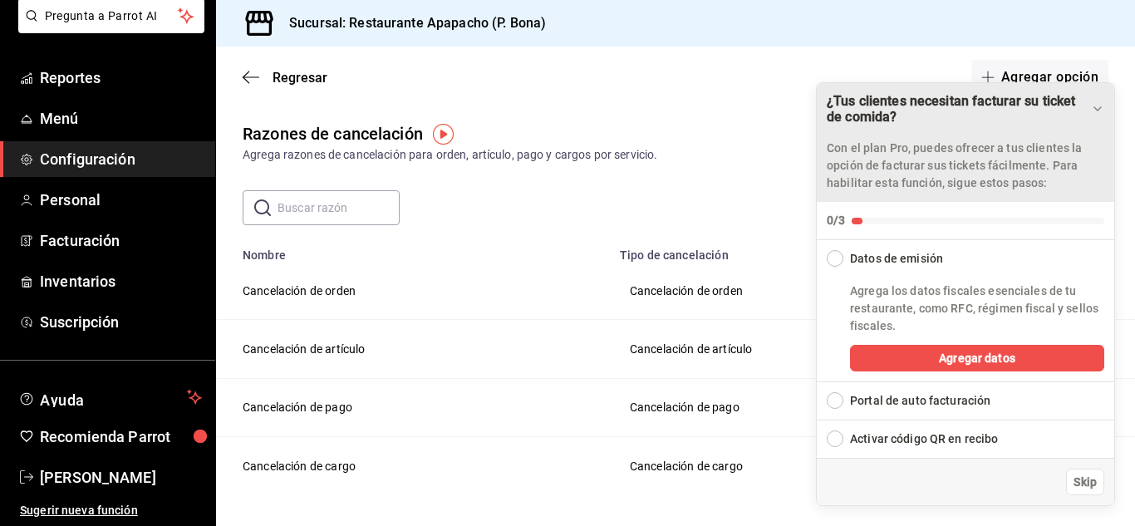
click at [1095, 103] on icon "Drag to move checklist" at bounding box center [1097, 108] width 13 height 13
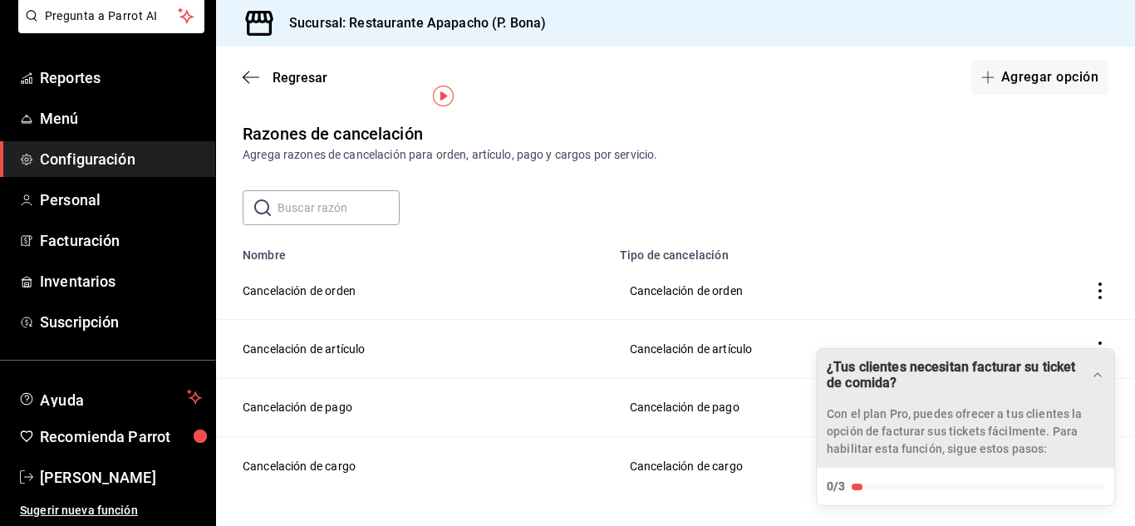
scroll to position [59, 0]
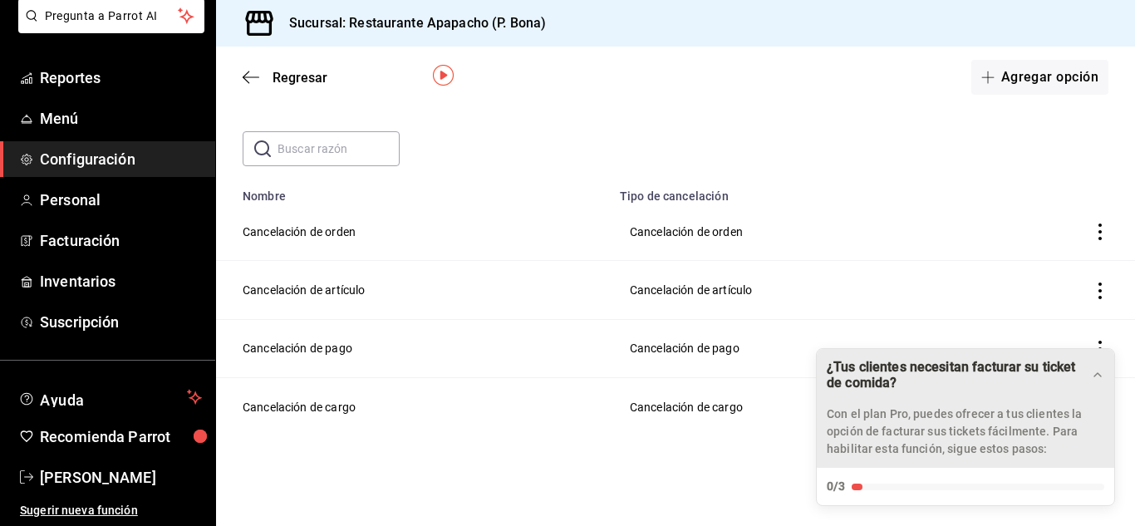
click at [1092, 226] on icon "actions" at bounding box center [1100, 232] width 17 height 17
click at [780, 241] on div at bounding box center [567, 263] width 1135 height 526
click at [707, 288] on td "Cancelación de artículo" at bounding box center [799, 290] width 378 height 58
click at [296, 282] on td "Cancelación de artículo" at bounding box center [413, 290] width 394 height 58
click at [675, 298] on td "Cancelación de artículo" at bounding box center [799, 290] width 378 height 58
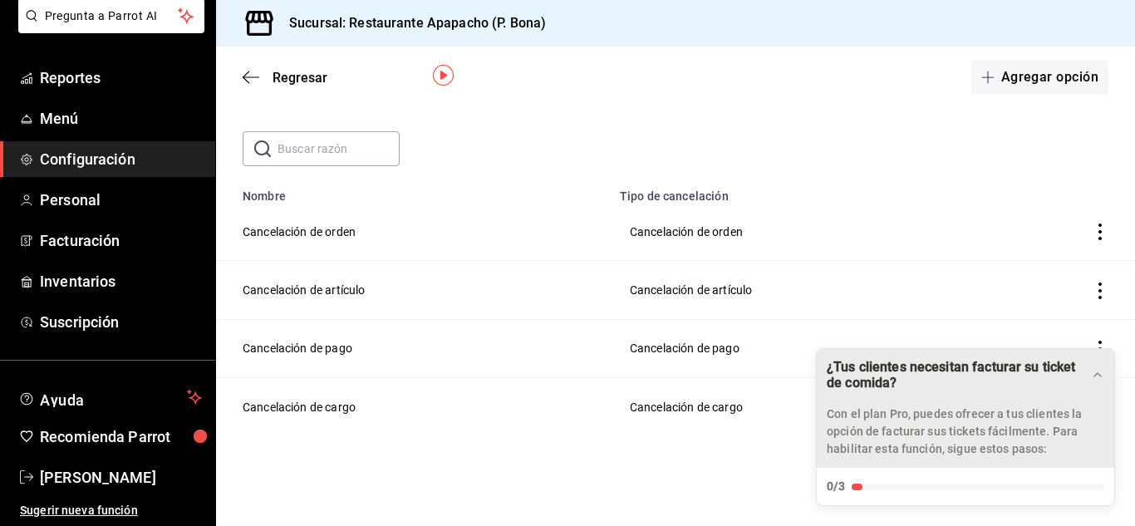
click at [1092, 296] on icon "actions" at bounding box center [1100, 291] width 17 height 17
click at [1074, 296] on li "Eliminar" at bounding box center [1027, 290] width 140 height 47
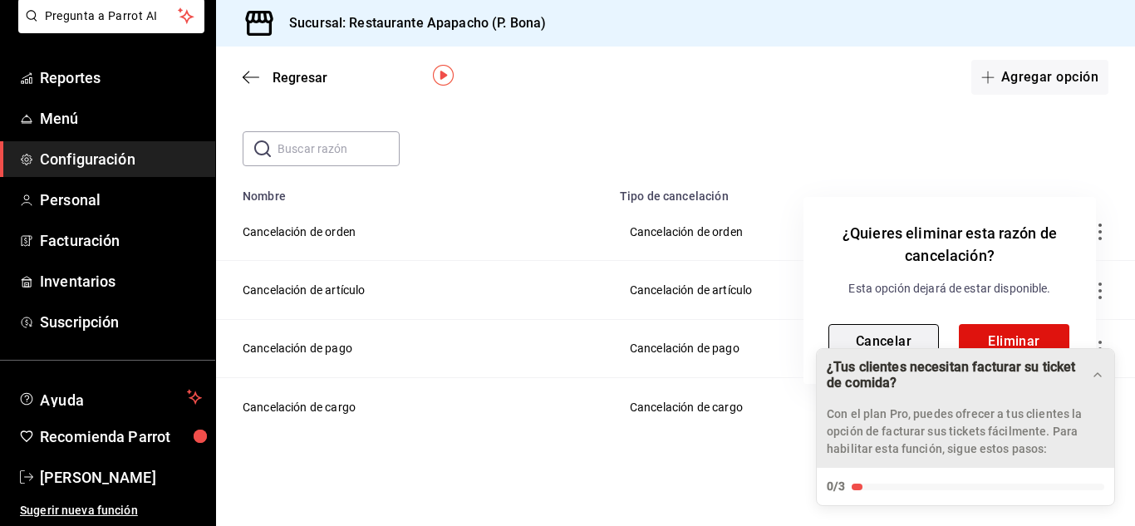
click at [894, 341] on button "Cancelar" at bounding box center [884, 341] width 111 height 35
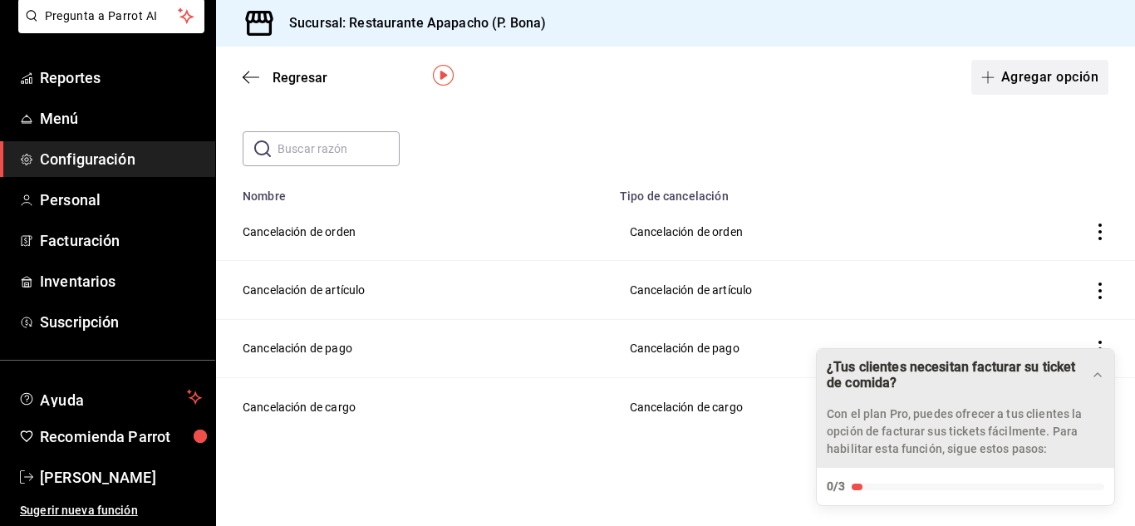
click at [982, 82] on icon "button" at bounding box center [988, 77] width 13 height 13
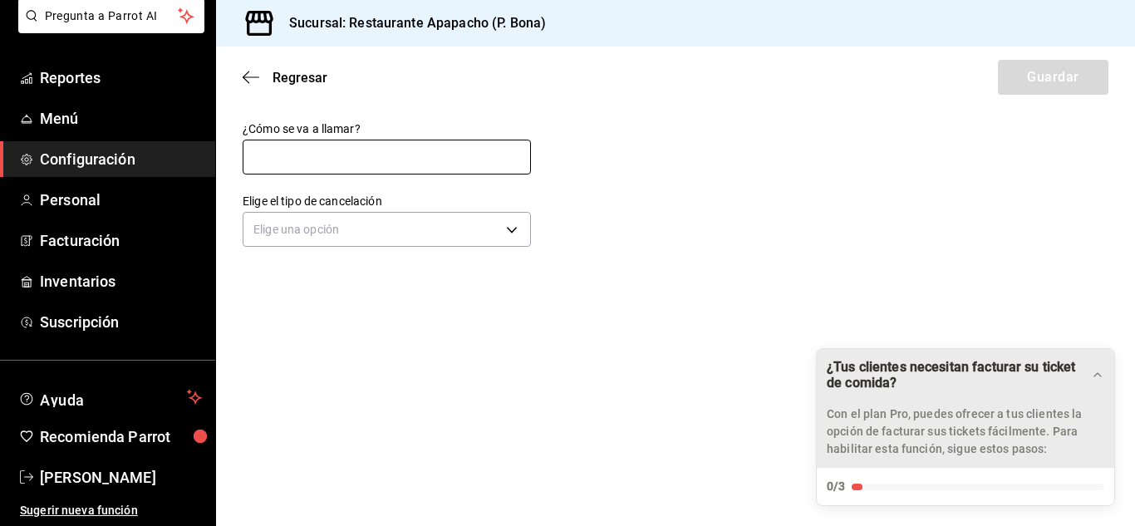
click at [283, 162] on input "text" at bounding box center [387, 157] width 288 height 35
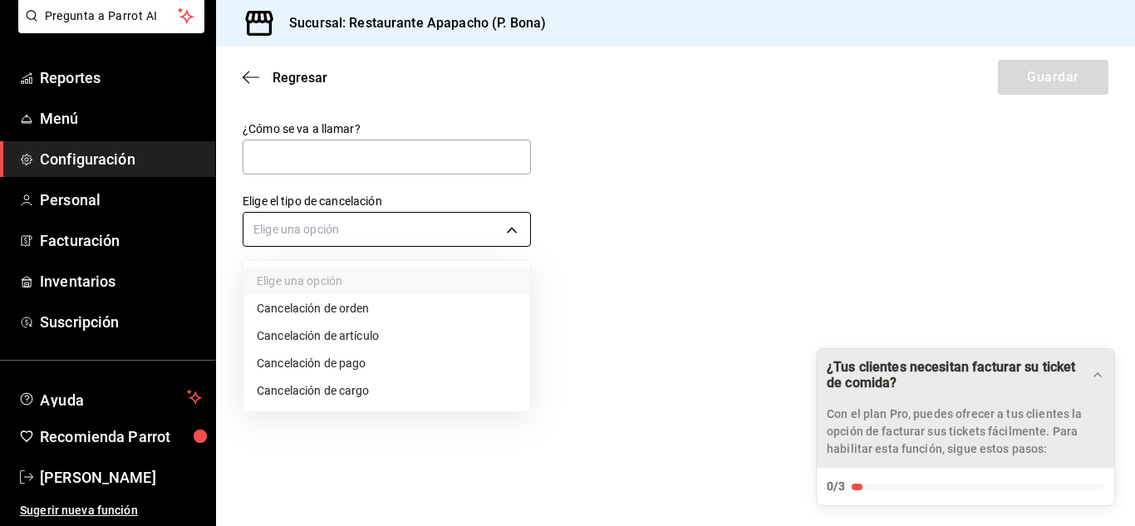
click at [357, 233] on body "Pregunta a Parrot AI Reportes Menú Configuración Personal Facturación Inventari…" at bounding box center [567, 263] width 1135 height 526
click at [356, 336] on li "Cancelación de artículo" at bounding box center [387, 335] width 287 height 27
type input "ORDER_ITEM"
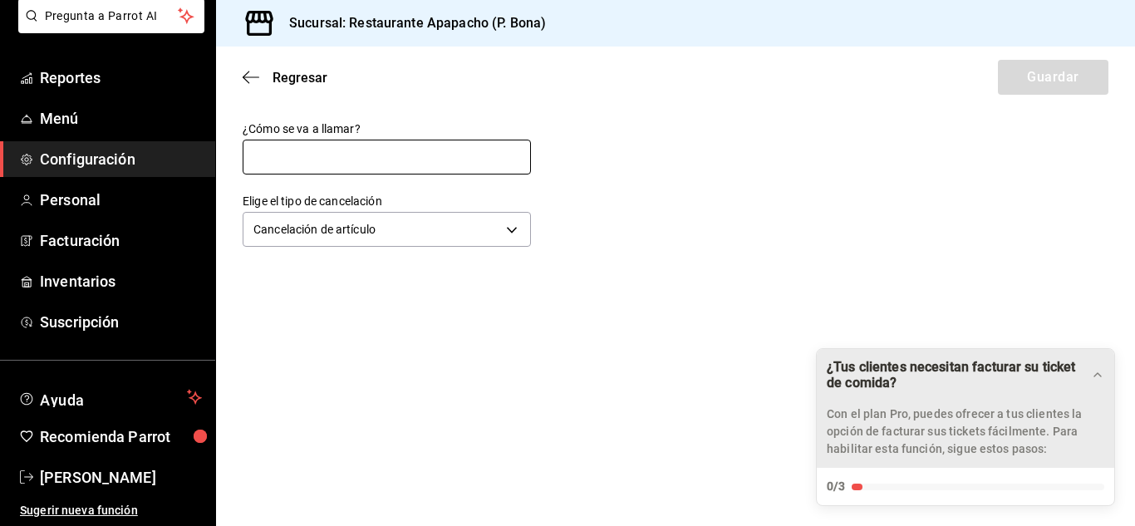
click at [294, 155] on input "text" at bounding box center [387, 157] width 288 height 35
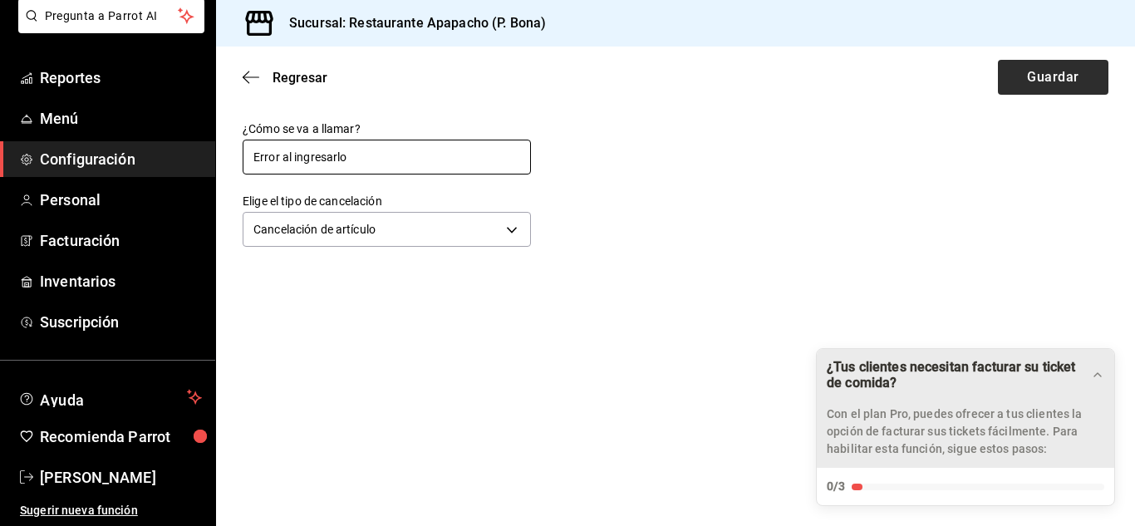
type input "Error al ingresarlo"
click at [1064, 71] on button "Guardar" at bounding box center [1053, 77] width 111 height 35
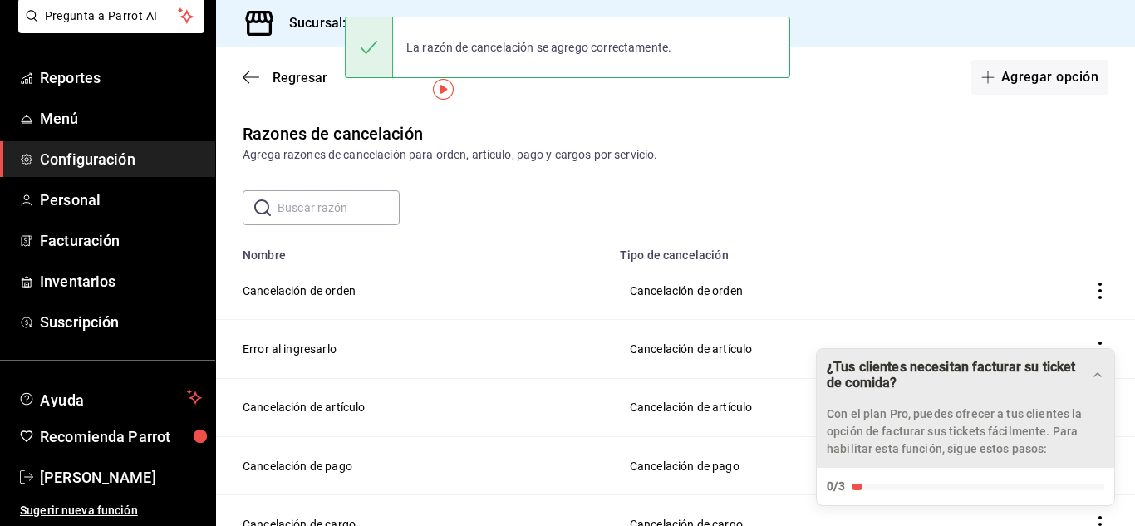
scroll to position [116, 0]
